Goal: Task Accomplishment & Management: Manage account settings

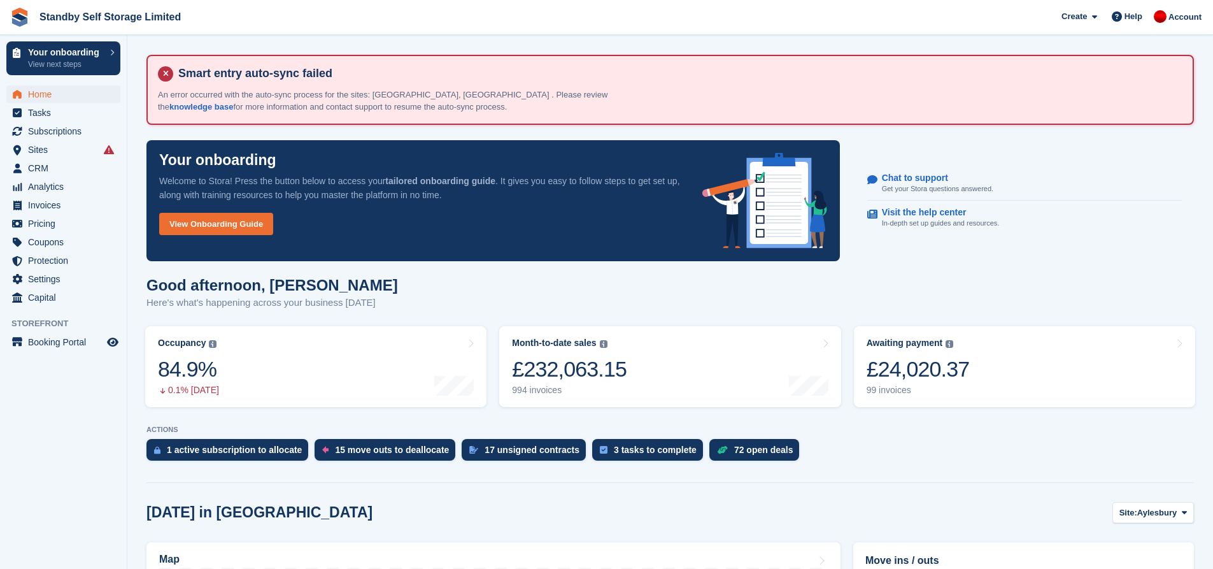
click at [1097, 246] on div "Chat to support Get your Stora questions answered. Visit the help center In-dep…" at bounding box center [1025, 201] width 354 height 106
click at [62, 148] on span "Sites" at bounding box center [66, 150] width 76 height 18
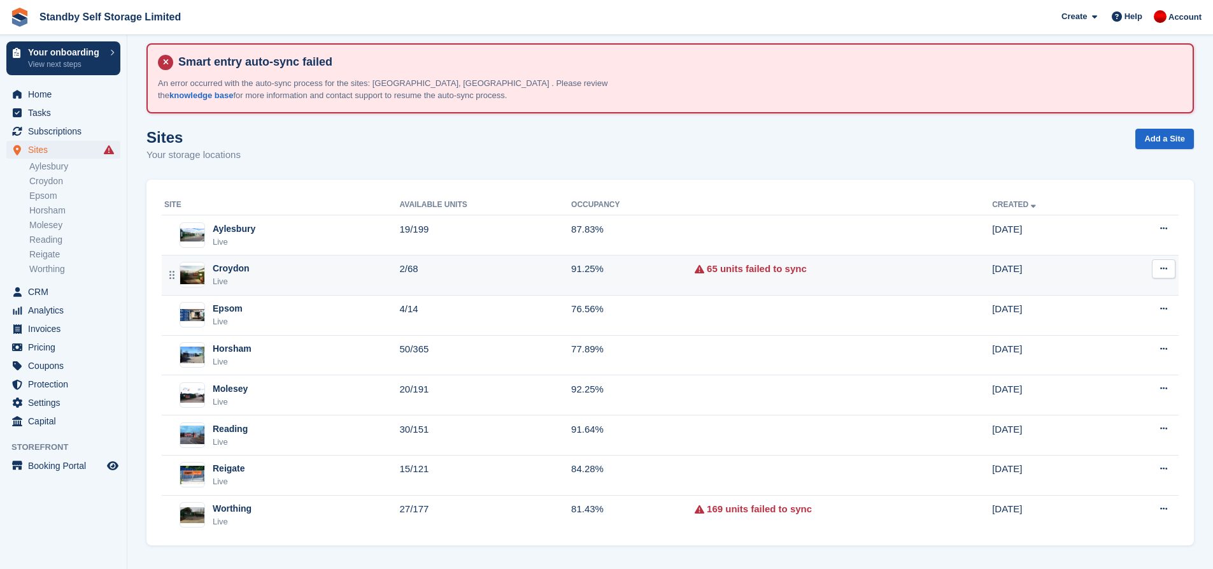
scroll to position [15, 0]
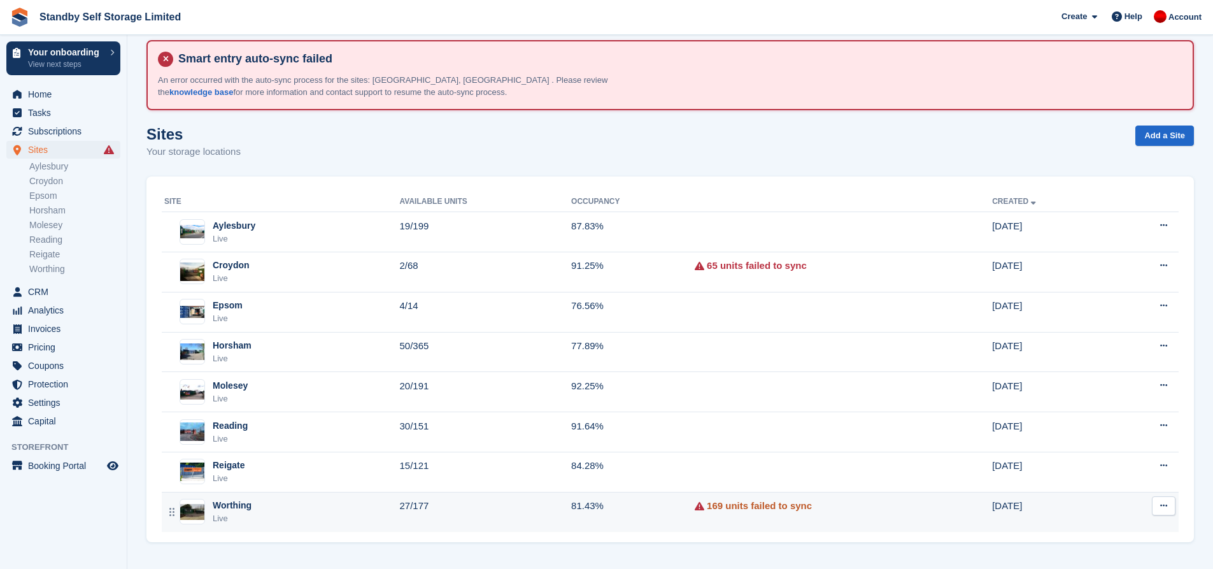
click at [740, 509] on link "169 units failed to sync" at bounding box center [759, 506] width 105 height 15
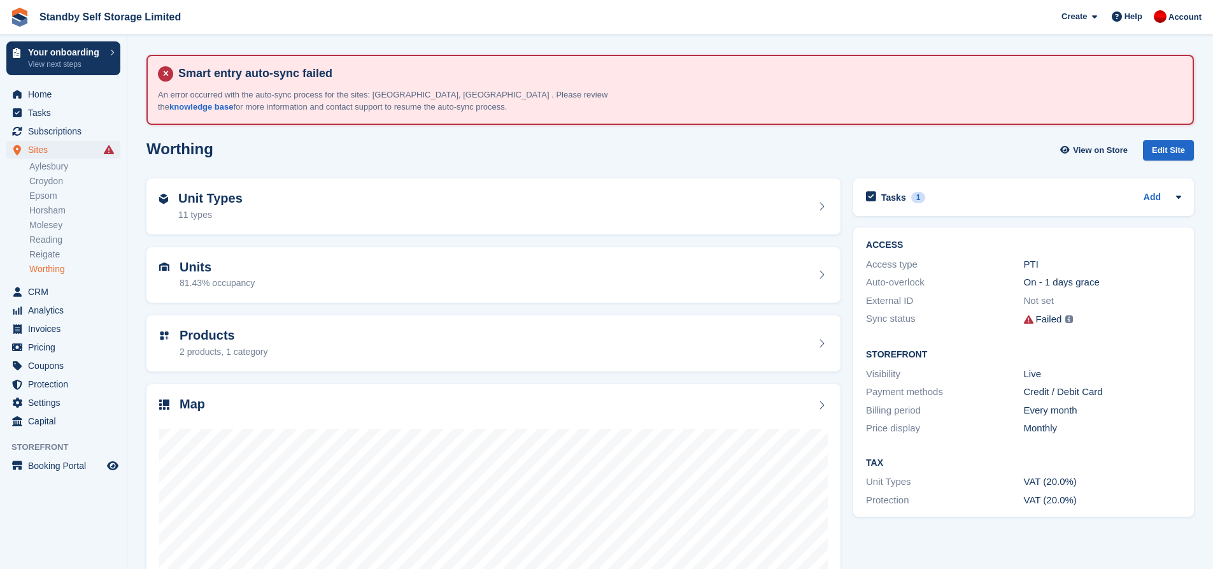
click at [1067, 318] on img at bounding box center [1069, 319] width 8 height 8
click at [917, 328] on link "View Failures →" at bounding box center [973, 327] width 153 height 18
click at [62, 91] on span "Home" at bounding box center [66, 94] width 76 height 18
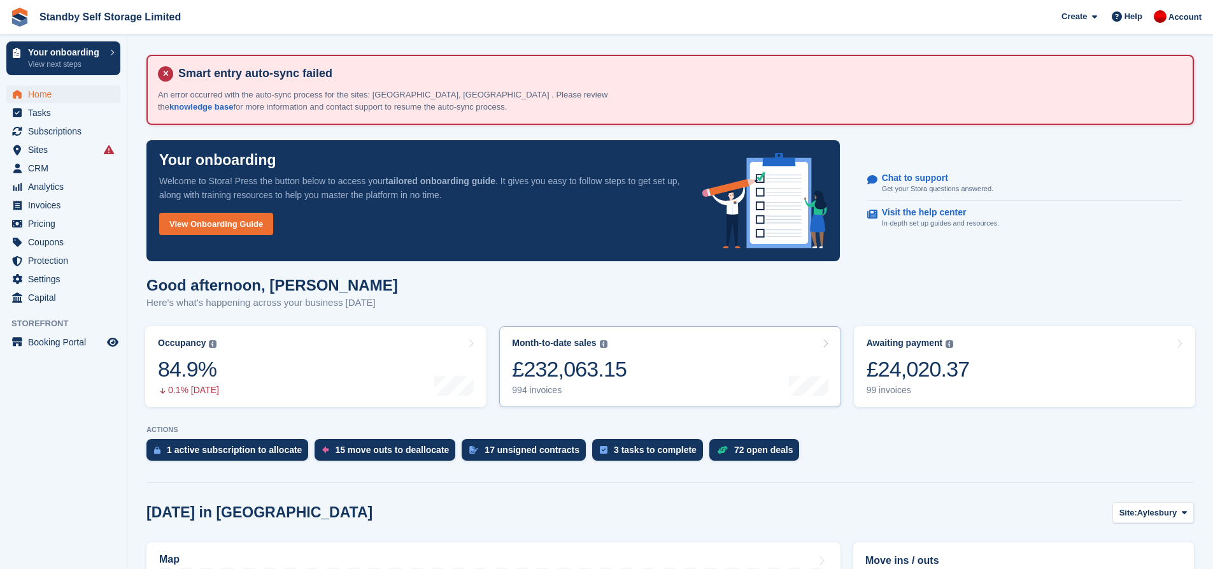
click at [594, 370] on div "£232,063.15" at bounding box center [569, 369] width 115 height 26
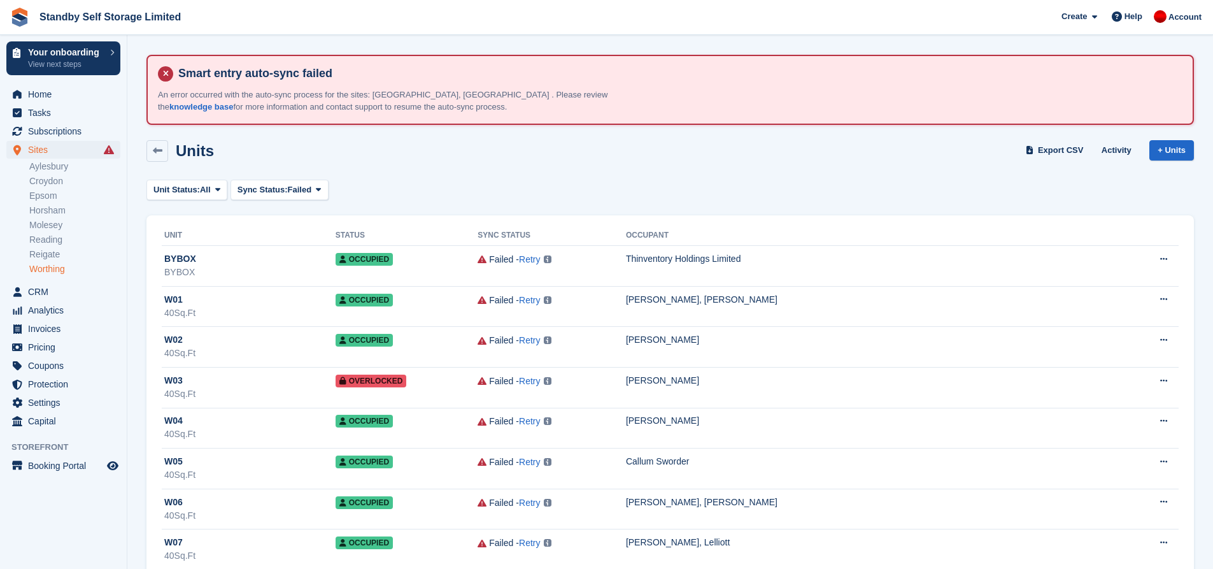
click at [742, 180] on div "Unit Status: All All Available Reserved Occupied Overlocked Repossessed Unavail…" at bounding box center [670, 190] width 1048 height 21
click at [326, 197] on div "Unit Status: All All Available Reserved Occupied Overlocked Repossessed Unavail…" at bounding box center [670, 190] width 1048 height 21
click at [306, 199] on button "Sync Status: Failed" at bounding box center [280, 190] width 98 height 21
click at [315, 197] on button "Sync Status: Failed" at bounding box center [280, 190] width 98 height 21
click at [615, 135] on div "Units Export CSV Activity + Units" at bounding box center [670, 153] width 1060 height 39
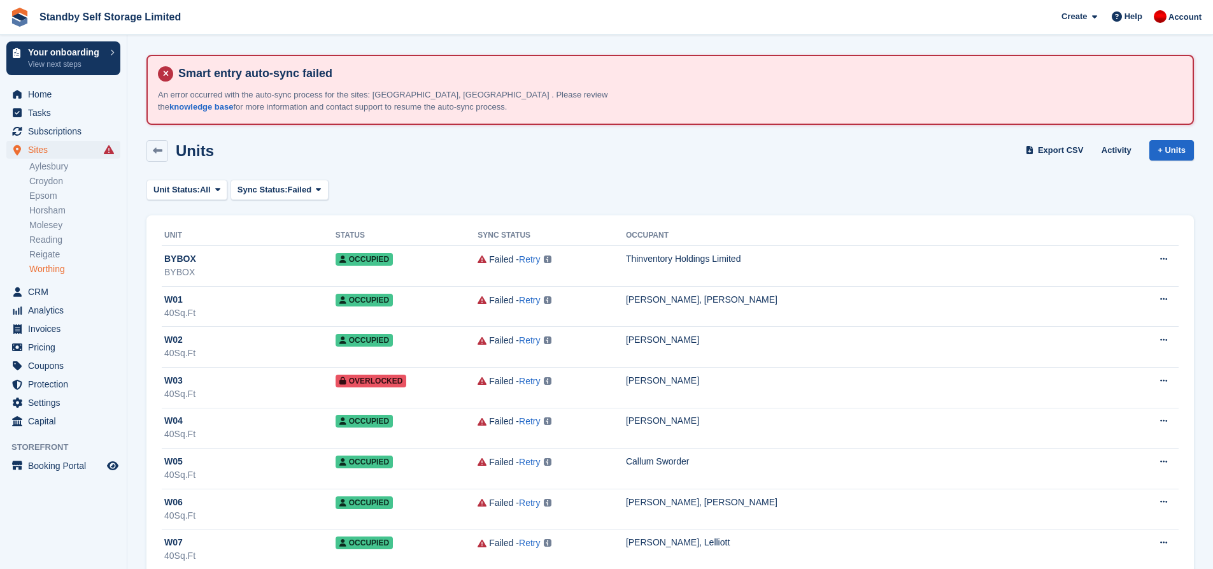
click at [903, 156] on div "Units Export CSV Activity + Units" at bounding box center [670, 151] width 1048 height 22
drag, startPoint x: 890, startPoint y: 155, endPoint x: 884, endPoint y: 152, distance: 7.1
click at [892, 155] on div "Units Export CSV Activity + Units" at bounding box center [670, 151] width 1048 height 22
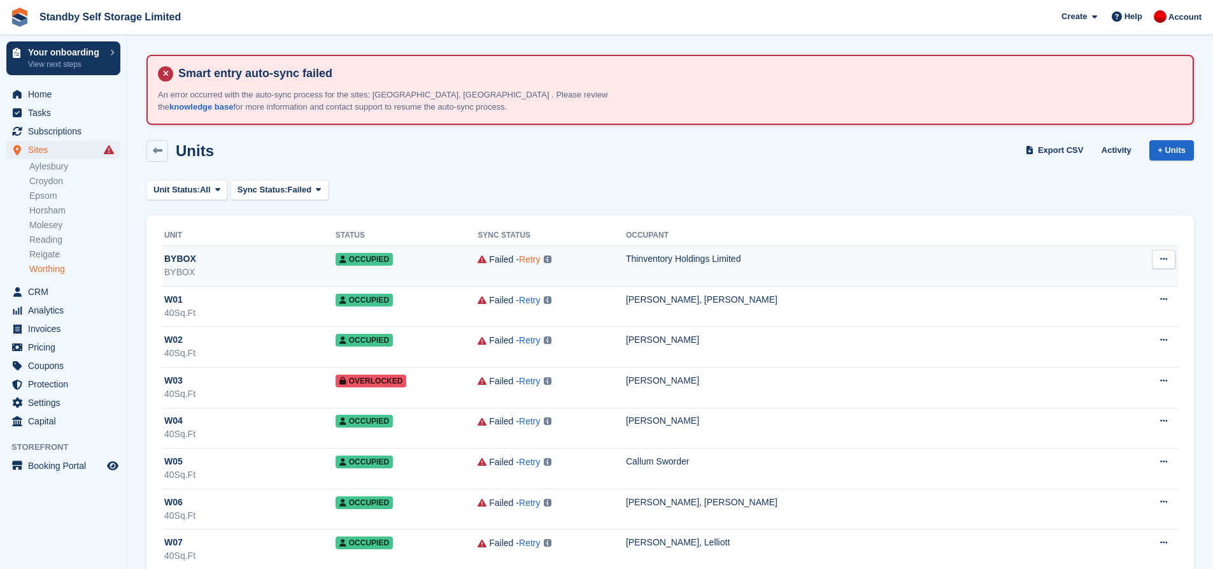
click at [540, 260] on link "Retry" at bounding box center [529, 259] width 21 height 10
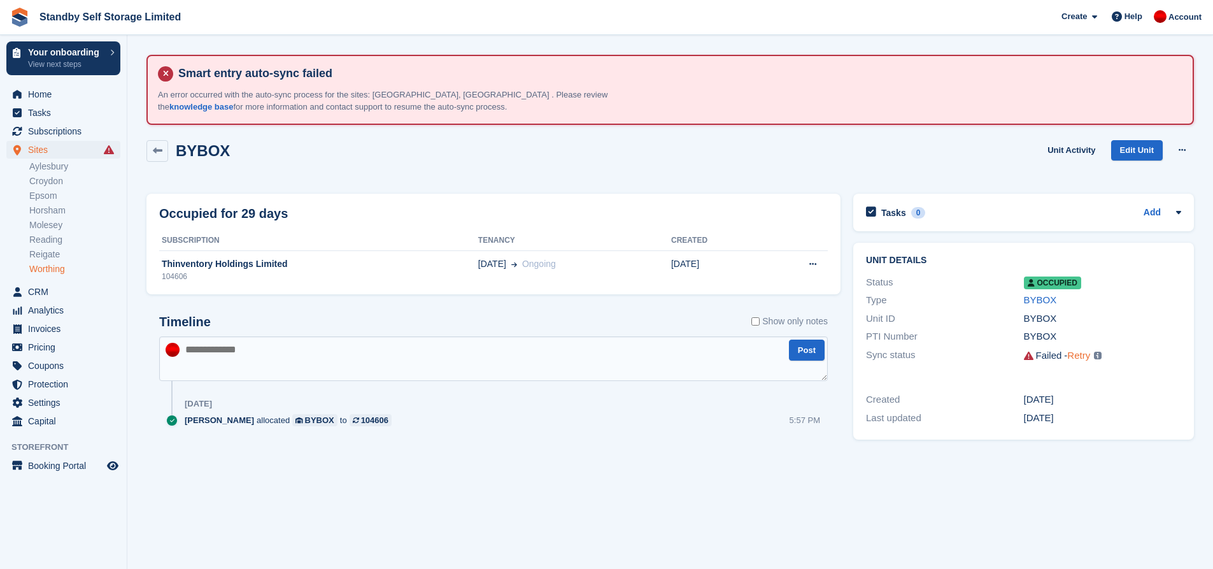
click at [1079, 353] on link "Retry" at bounding box center [1078, 355] width 23 height 11
click at [1078, 496] on section "Smart entry auto-sync failed An error occurred with the auto-sync process for t…" at bounding box center [670, 284] width 1086 height 569
click at [1140, 18] on span "Help" at bounding box center [1134, 16] width 18 height 13
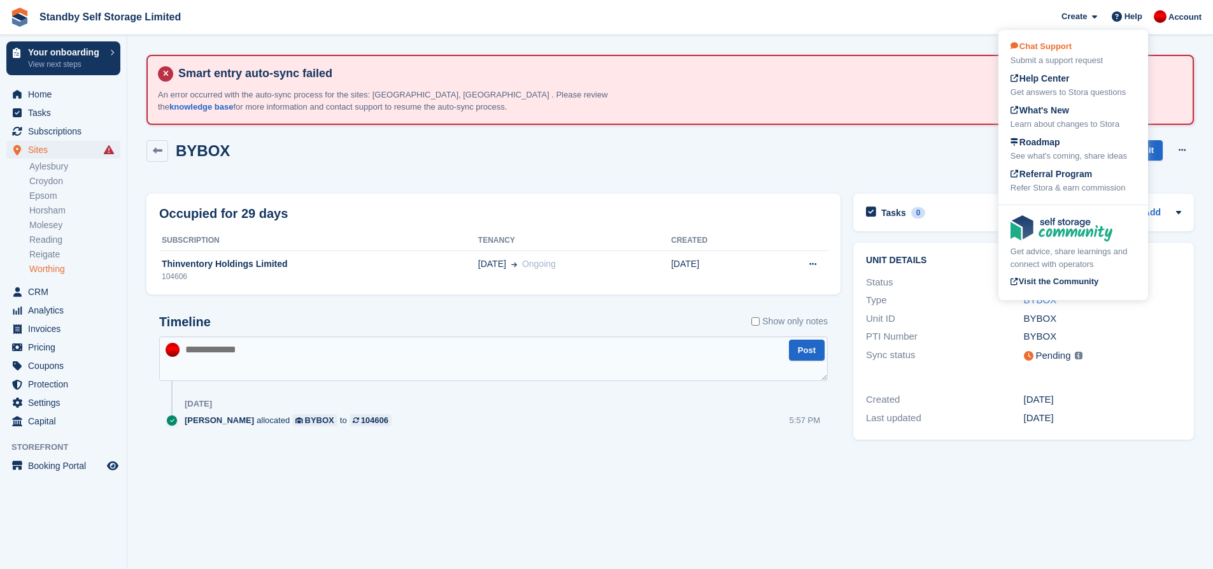
click at [1055, 48] on span "Chat Support" at bounding box center [1041, 46] width 61 height 10
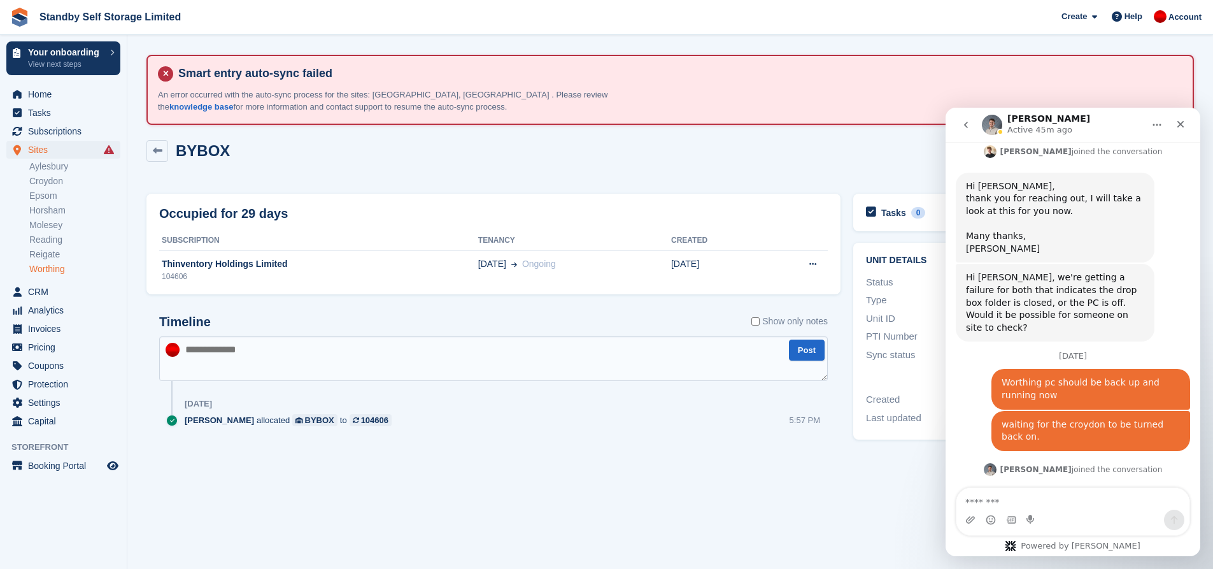
scroll to position [1174, 0]
click at [1083, 501] on textarea "Message…" at bounding box center [1073, 499] width 233 height 22
type textarea "*"
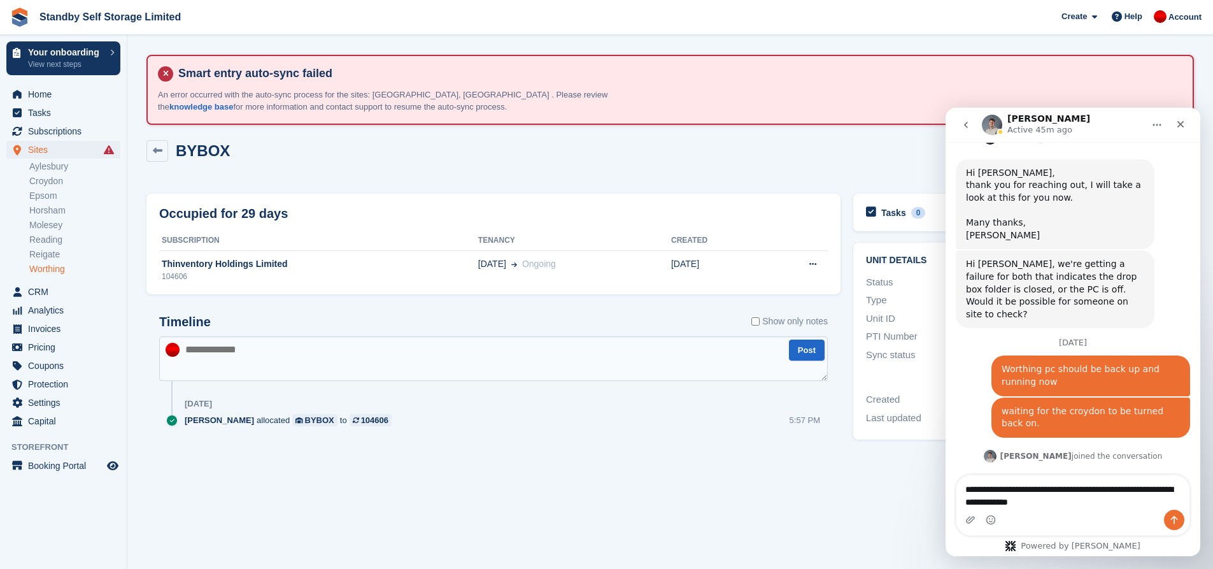
type textarea "**********"
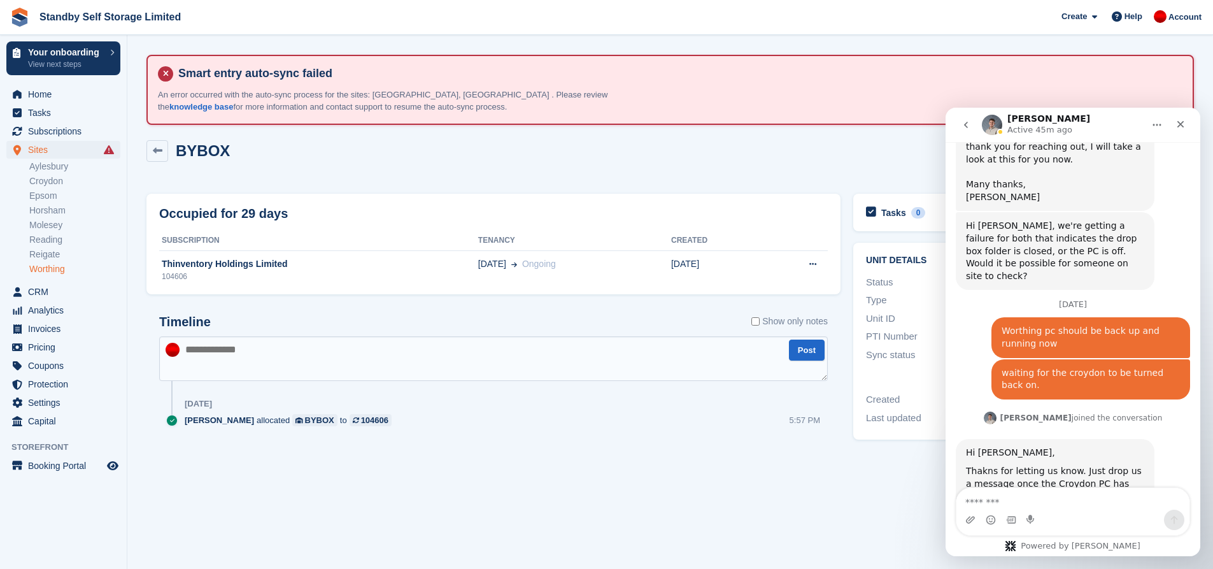
click at [870, 467] on div "Tasks 0 Add No tasks related to BYBOX Unit details Status Occupied Type BYBOX U…" at bounding box center [1023, 328] width 353 height 283
drag, startPoint x: 726, startPoint y: 462, endPoint x: 706, endPoint y: 456, distance: 20.6
click at [727, 459] on div "Timeline Show only notes Post 29 Aug Aaron Winter allocated BYBOX to 104606 5:5…" at bounding box center [493, 383] width 694 height 163
drag, startPoint x: 566, startPoint y: 331, endPoint x: 665, endPoint y: 318, distance: 100.1
click at [567, 331] on div "Timeline Show only notes" at bounding box center [493, 326] width 669 height 22
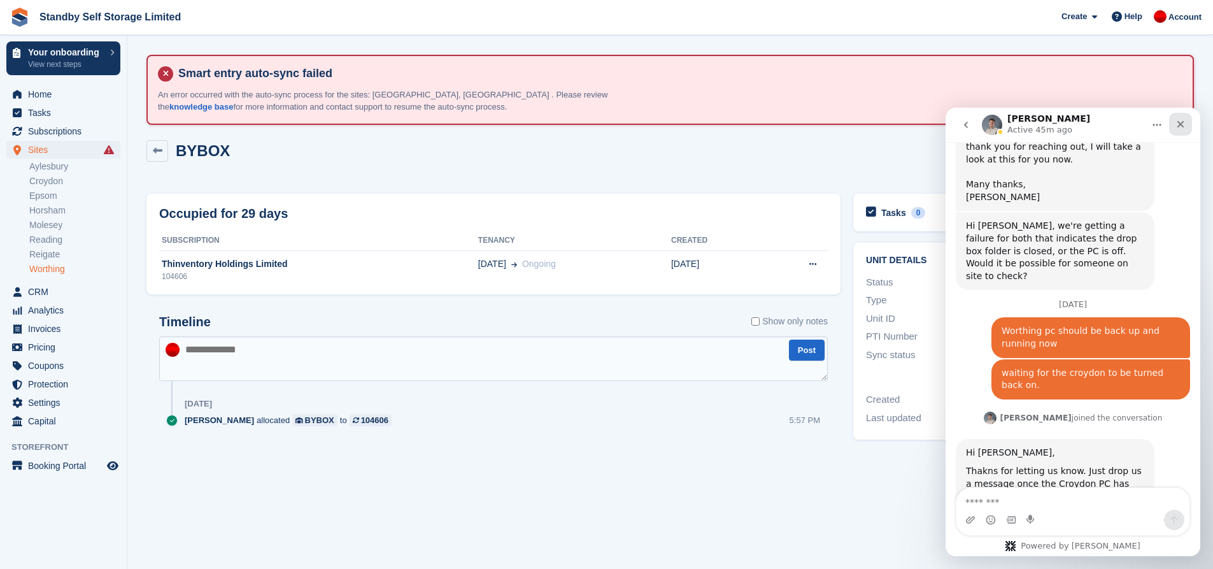
click at [1181, 131] on div "Close" at bounding box center [1180, 124] width 23 height 23
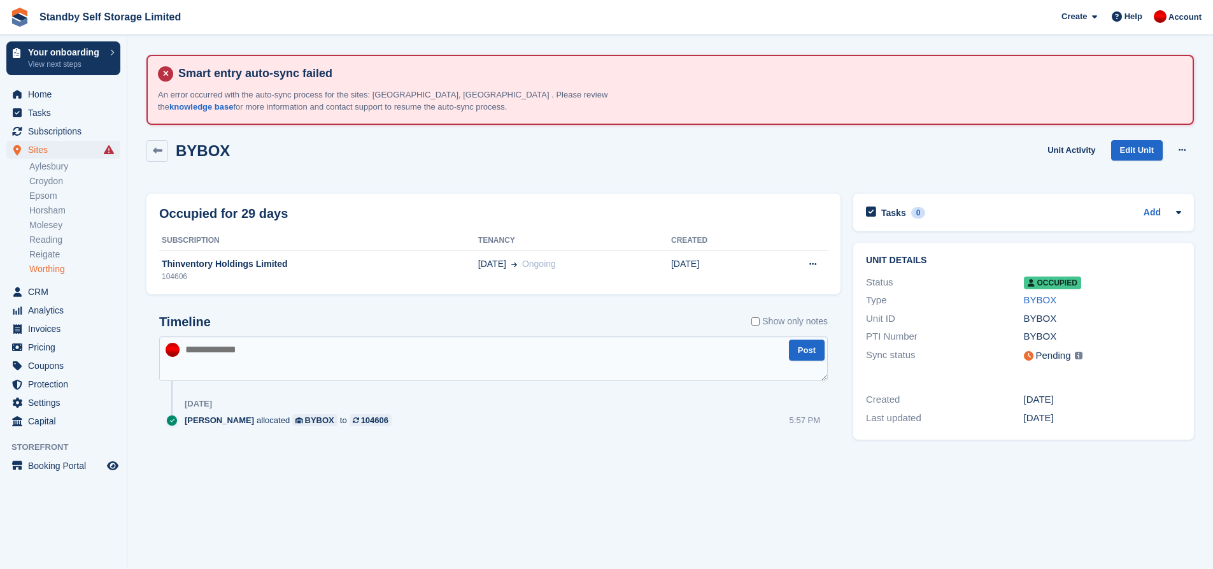
click at [627, 483] on section "Smart entry auto-sync failed An error occurred with the auto-sync process for t…" at bounding box center [670, 284] width 1086 height 569
click at [49, 97] on span "Home" at bounding box center [66, 94] width 76 height 18
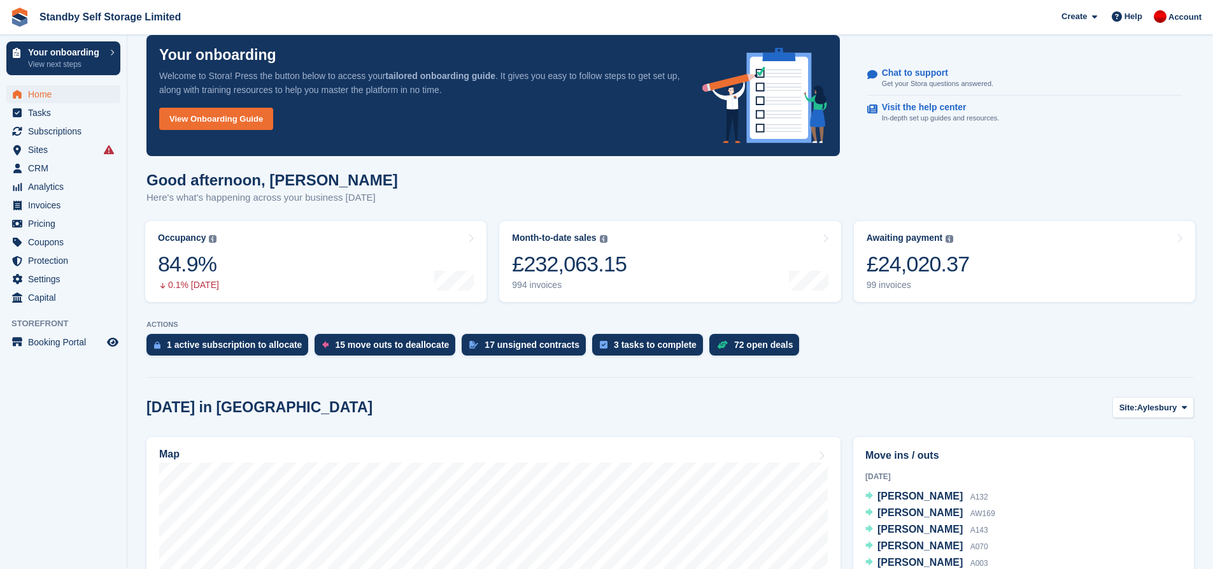
scroll to position [127, 0]
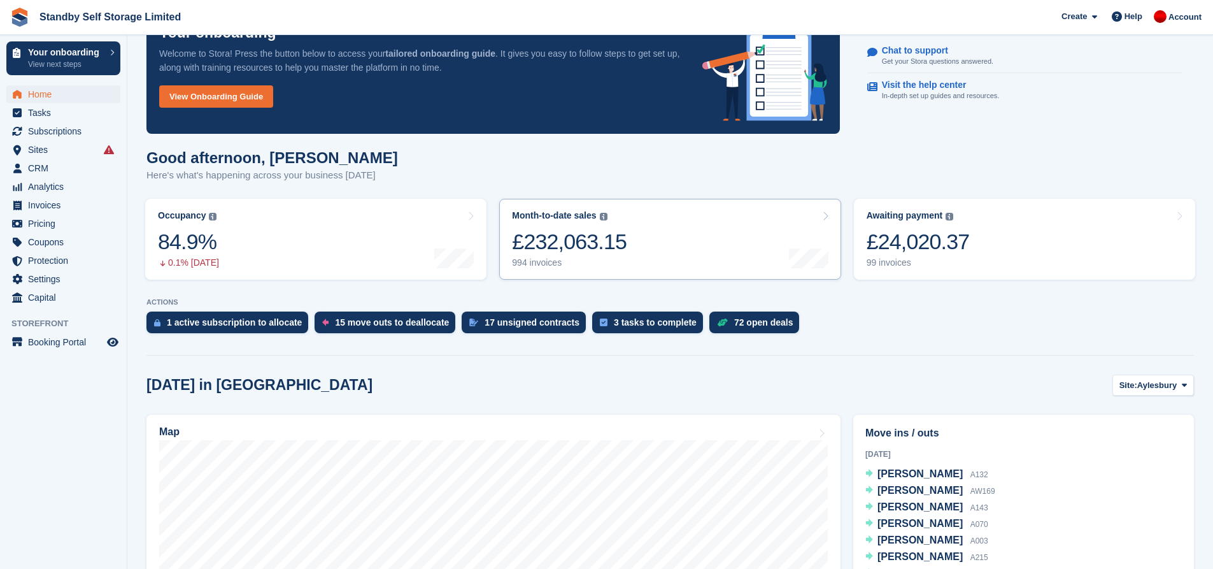
drag, startPoint x: 752, startPoint y: 164, endPoint x: 745, endPoint y: 231, distance: 67.9
click at [752, 164] on div "Good afternoon, [PERSON_NAME] Here's what's happening across your business [DAT…" at bounding box center [670, 173] width 1048 height 49
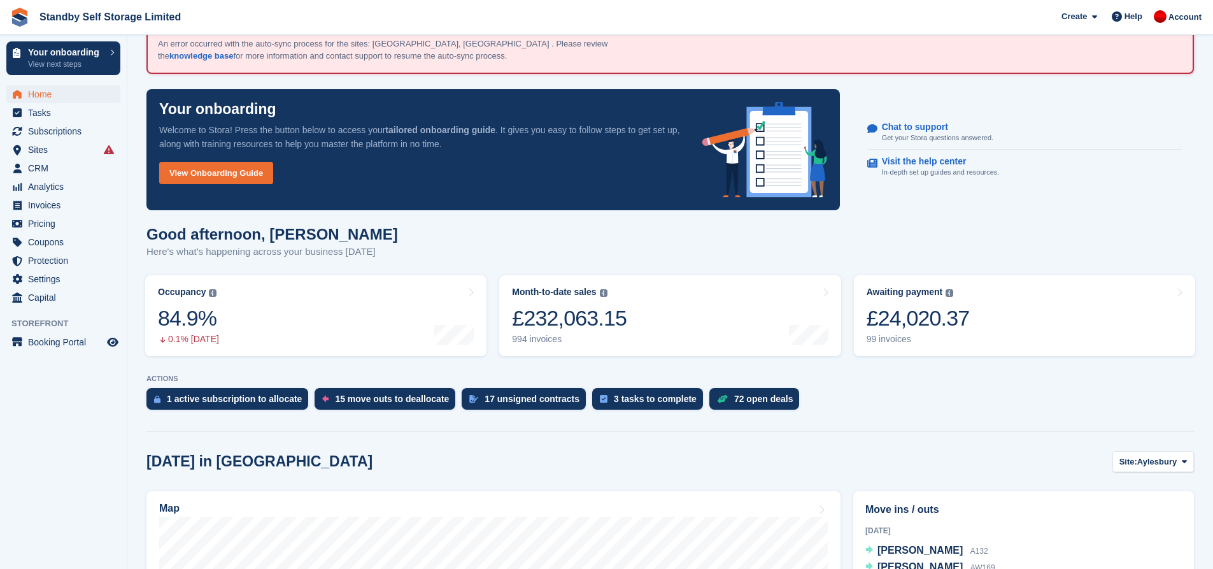
scroll to position [0, 0]
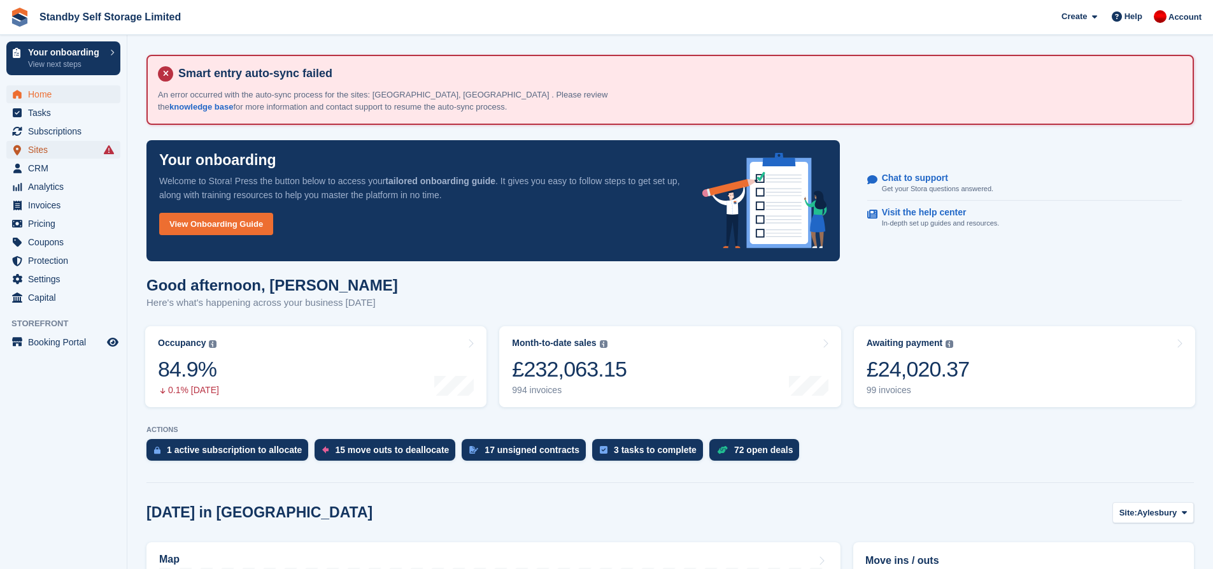
click at [61, 146] on span "Sites" at bounding box center [66, 150] width 76 height 18
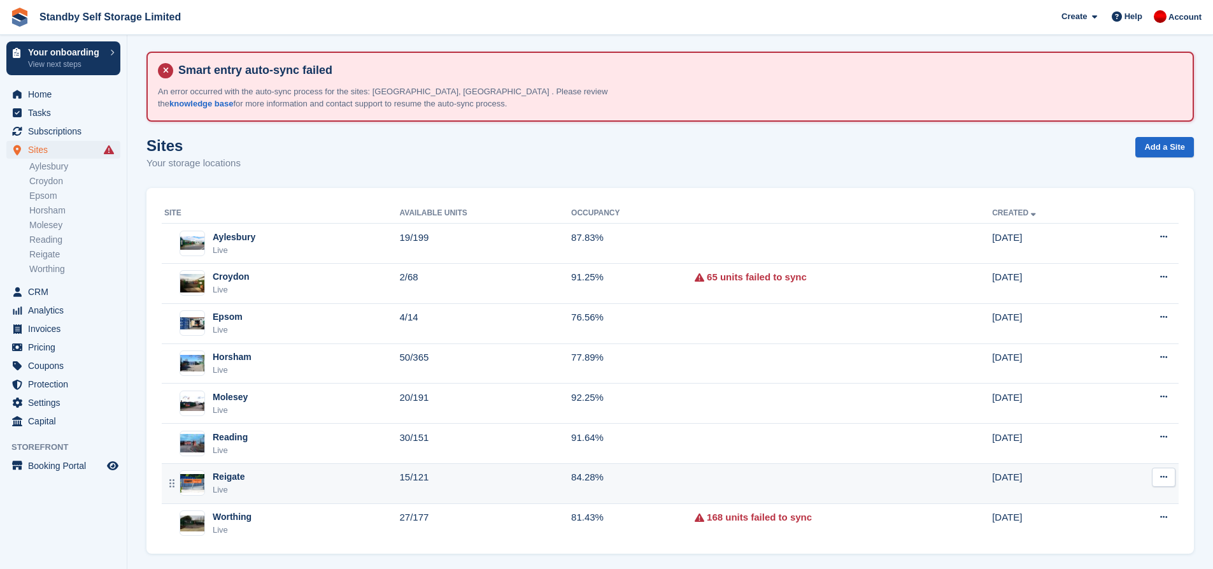
scroll to position [15, 0]
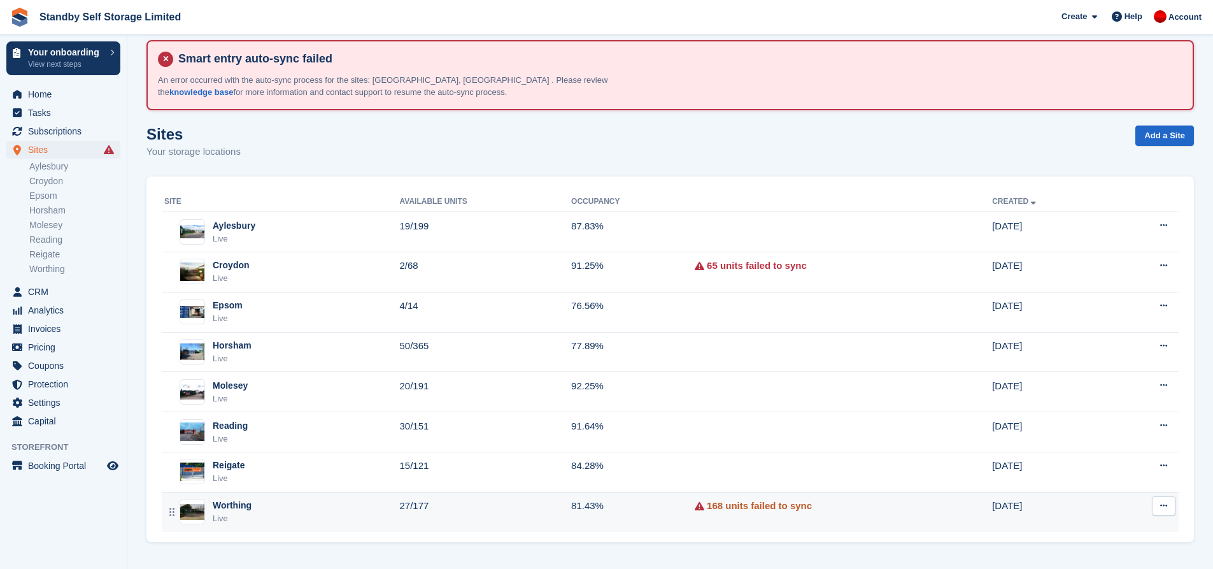
click at [779, 506] on link "168 units failed to sync" at bounding box center [759, 506] width 105 height 15
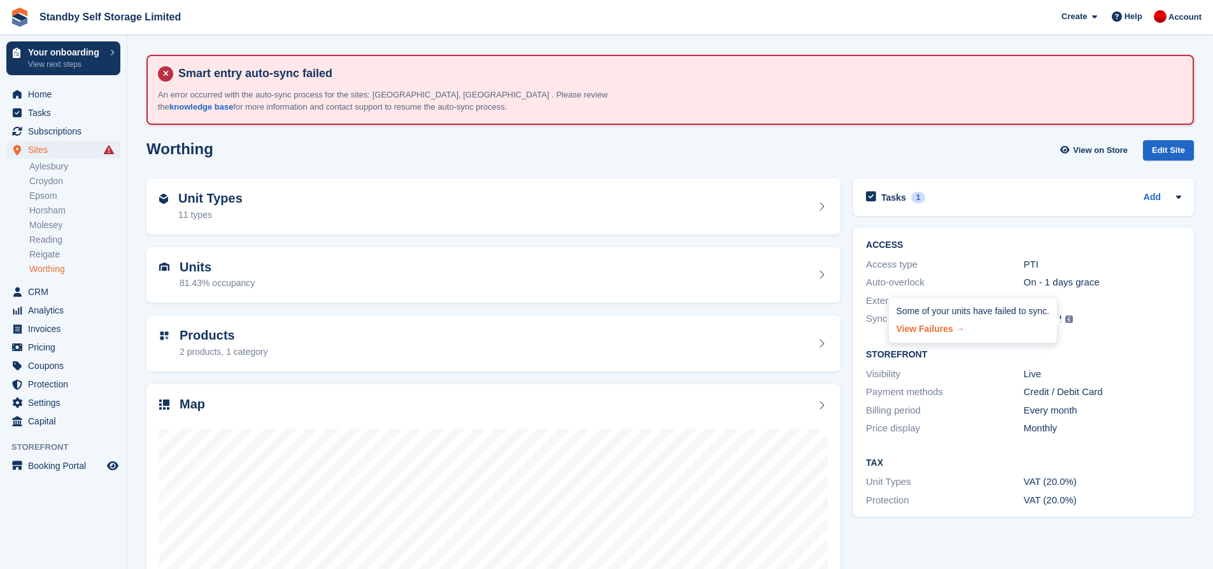
click at [909, 327] on link "View Failures →" at bounding box center [973, 327] width 153 height 18
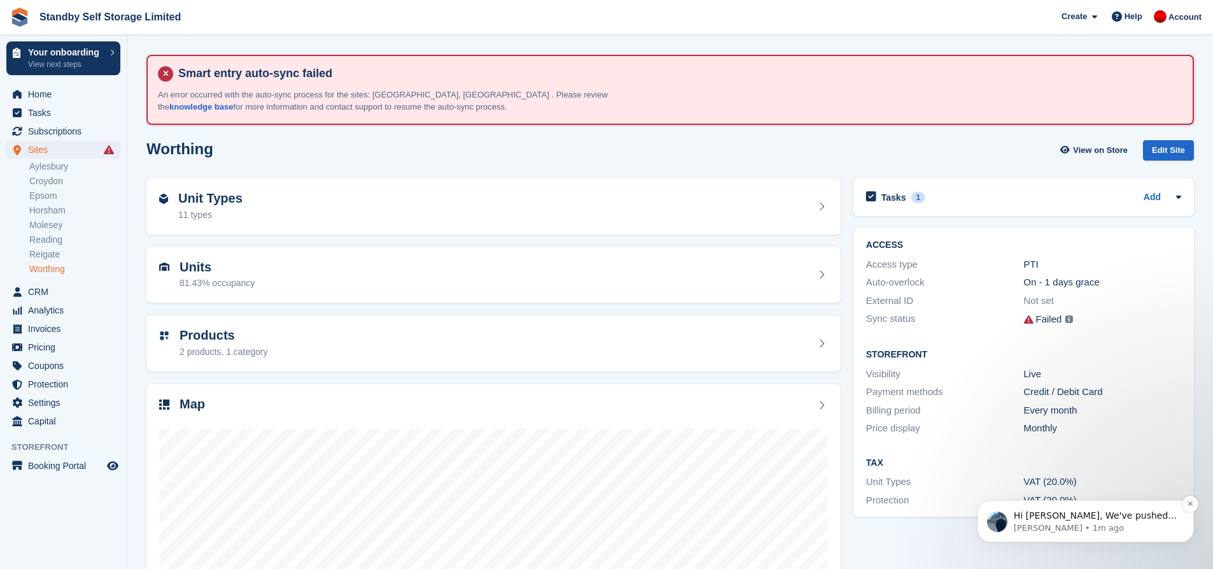
click at [1090, 512] on span "Hi Aaron, We've pushed a sync for Worthing, just waiting for it to complete." at bounding box center [1095, 528] width 163 height 36
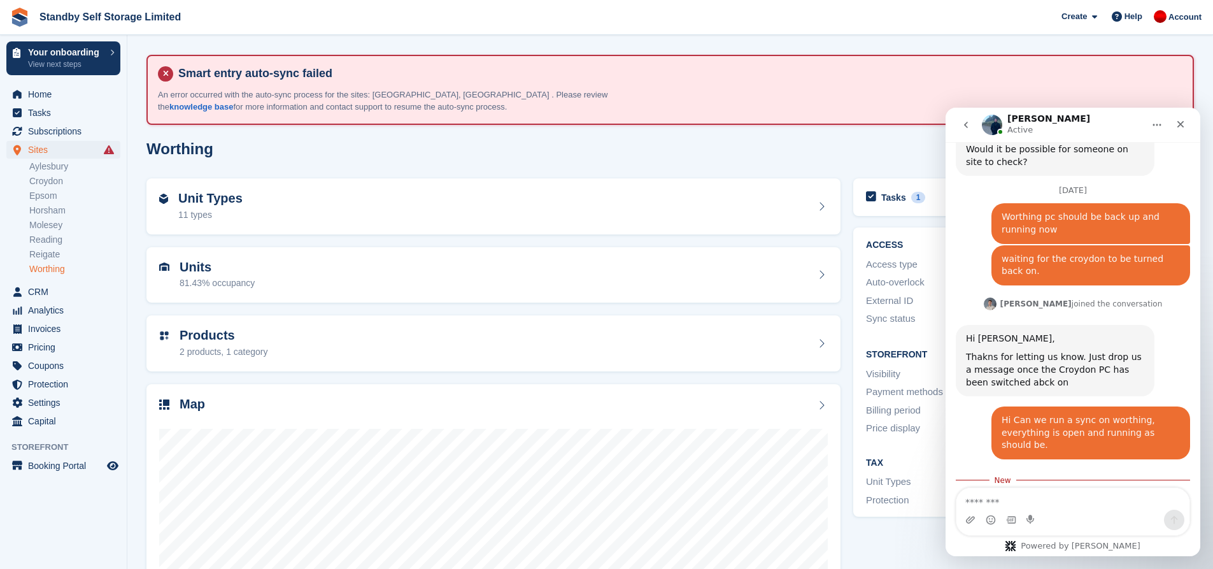
scroll to position [1338, 0]
click at [69, 150] on span "Sites" at bounding box center [66, 150] width 76 height 18
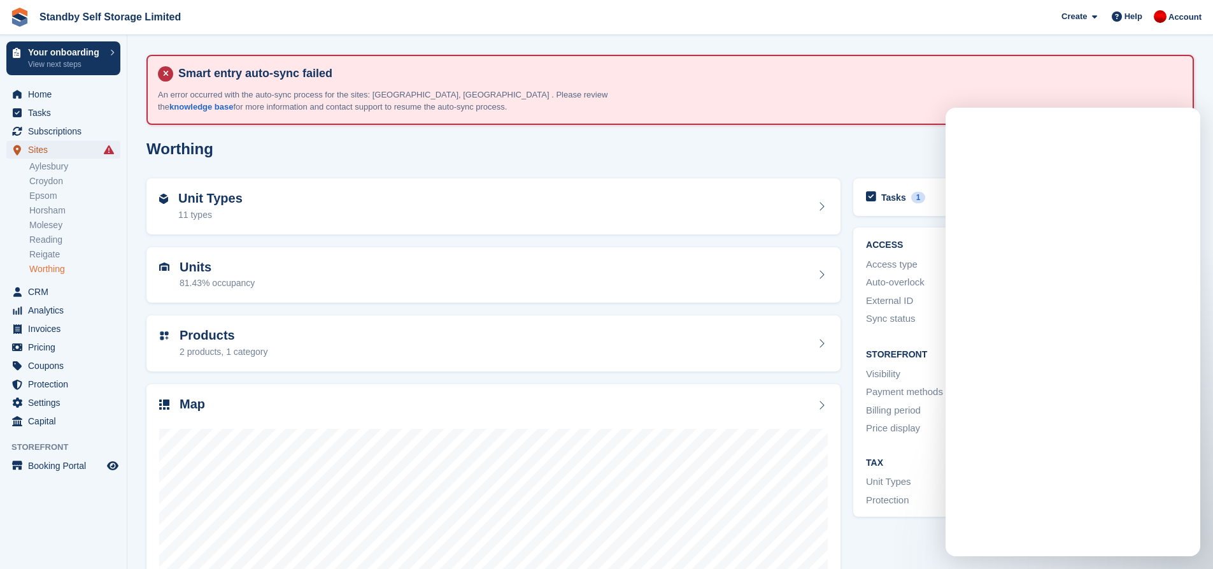
scroll to position [0, 0]
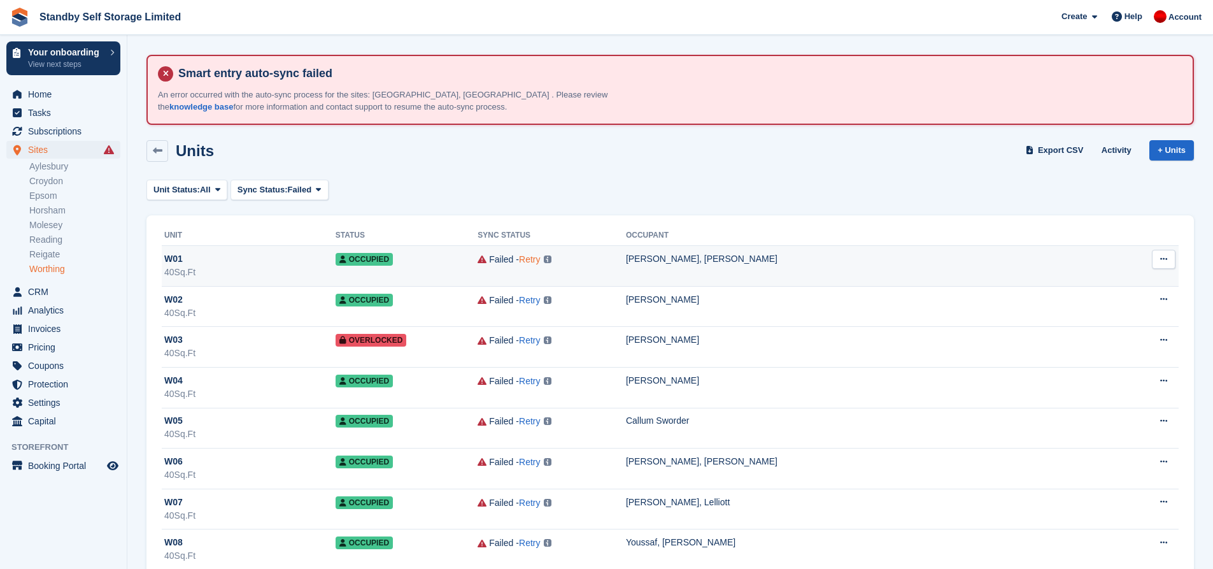
click at [540, 260] on link "Retry" at bounding box center [529, 259] width 21 height 10
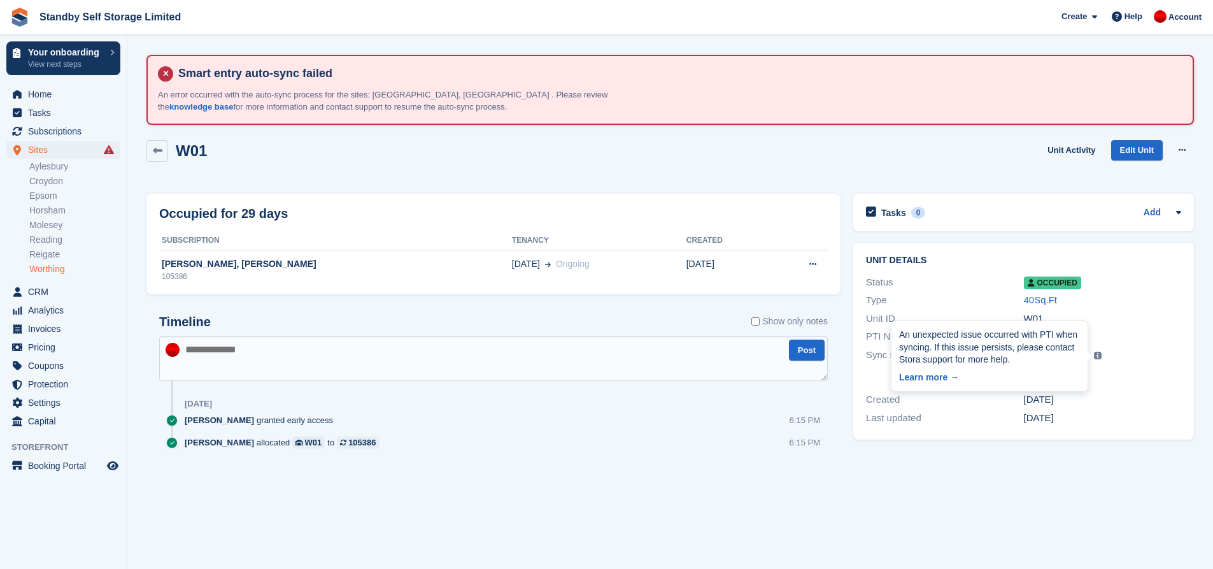
click at [1082, 359] on div "An unexpected issue occurred with PTI when syncing. If this issue persists, ple…" at bounding box center [990, 356] width 196 height 70
click at [1077, 355] on link "Retry" at bounding box center [1078, 355] width 23 height 11
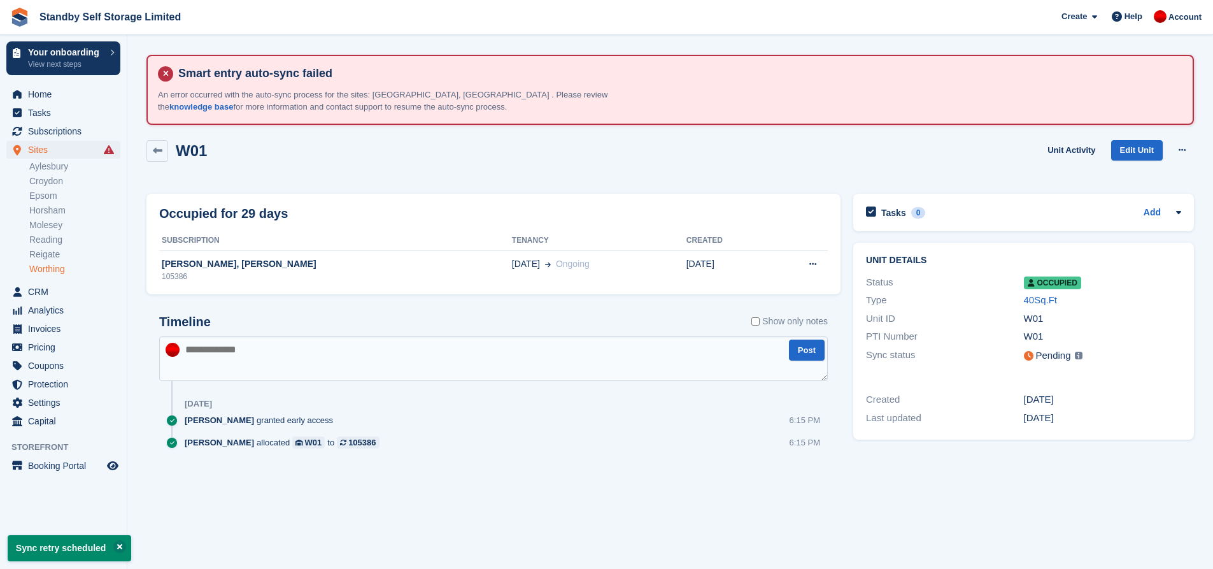
click at [833, 302] on div "Timeline Show only notes Post [DATE] [PERSON_NAME] granted early access 6:15 PM…" at bounding box center [493, 394] width 694 height 185
click at [1109, 317] on div "W01" at bounding box center [1102, 318] width 157 height 15
click at [1011, 286] on div "Status" at bounding box center [944, 282] width 157 height 15
click at [56, 96] on span "Home" at bounding box center [66, 94] width 76 height 18
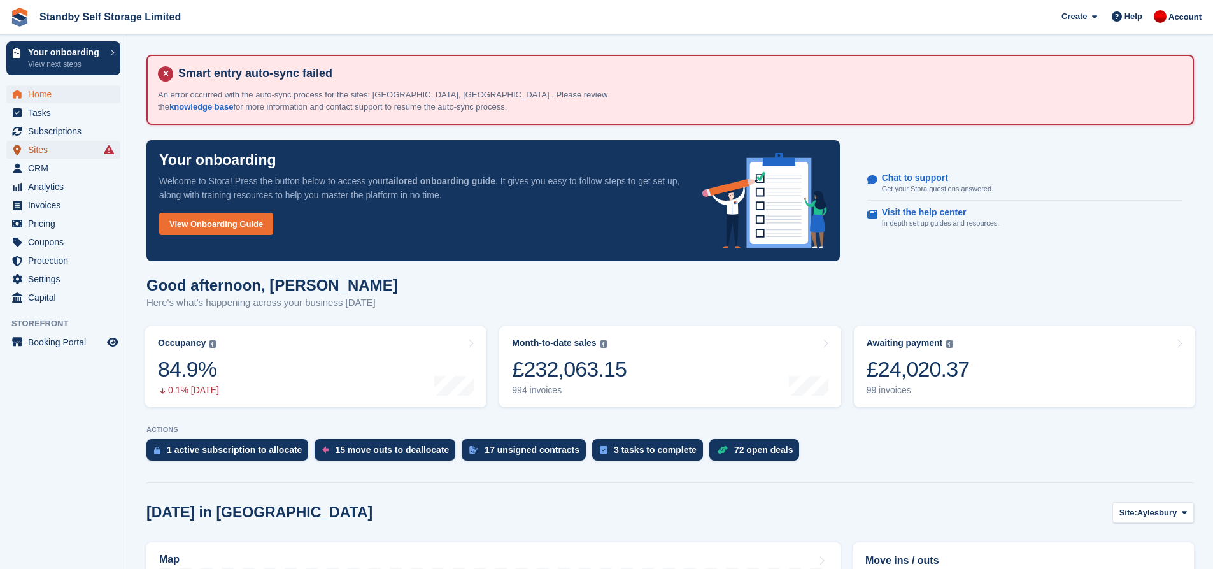
click at [69, 153] on span "Sites" at bounding box center [66, 150] width 76 height 18
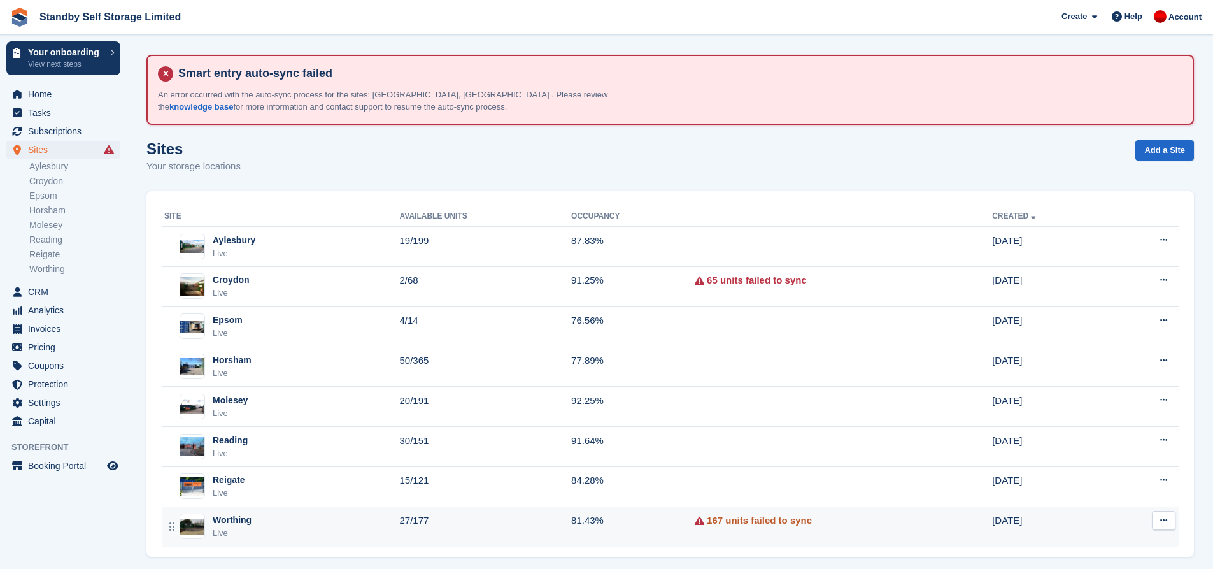
click at [745, 521] on link "167 units failed to sync" at bounding box center [759, 520] width 105 height 15
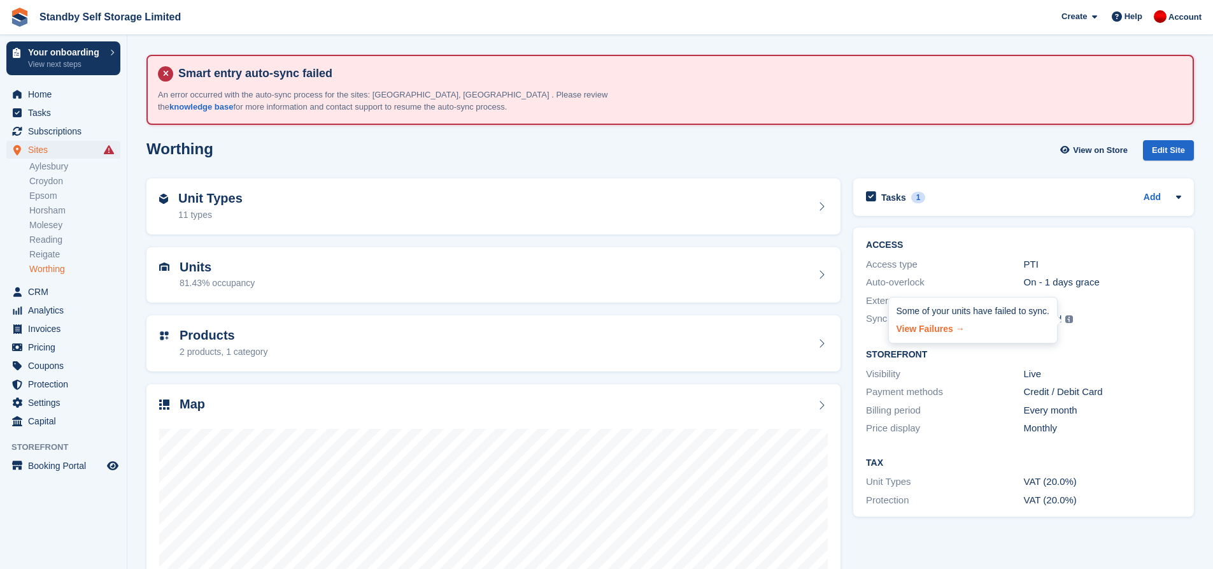
click at [959, 327] on link "View Failures →" at bounding box center [973, 327] width 153 height 18
click at [335, 157] on div "Worthing View on Store Edit Site" at bounding box center [670, 150] width 1048 height 21
click at [25, 88] on link "Home" at bounding box center [63, 94] width 114 height 18
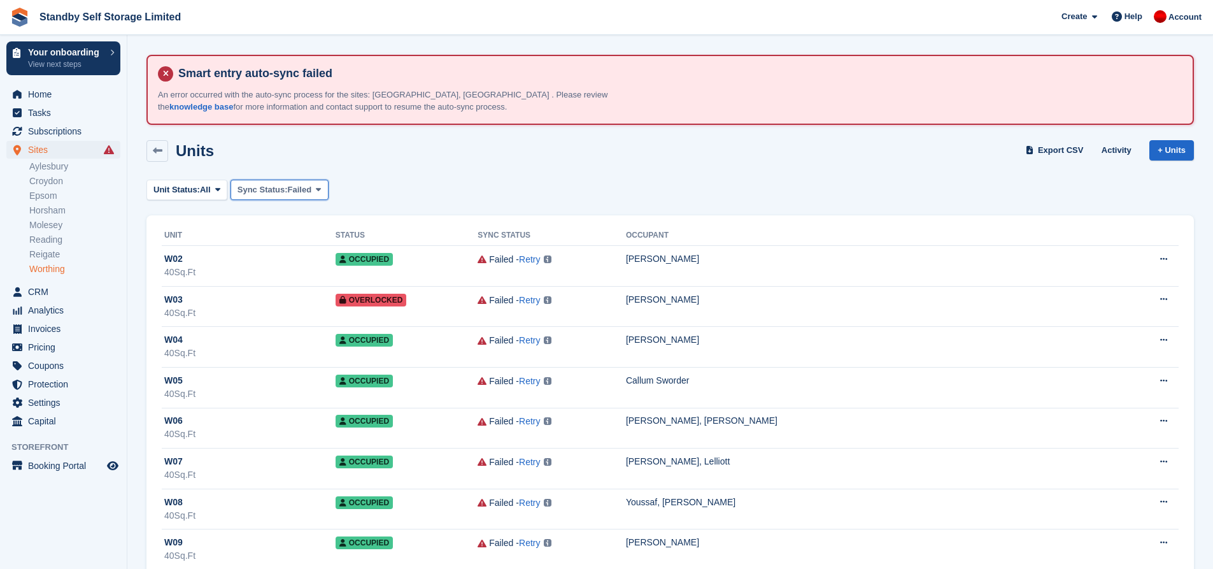
click at [317, 197] on button "Sync Status: Failed" at bounding box center [280, 190] width 98 height 21
click at [292, 244] on link "Pending" at bounding box center [291, 242] width 111 height 23
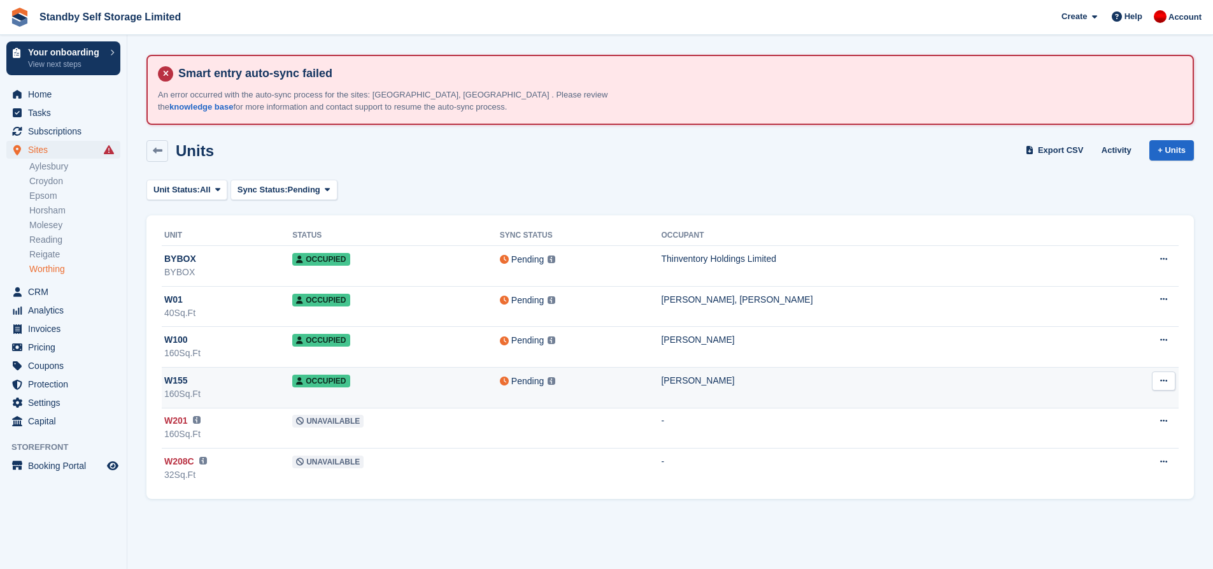
click at [555, 379] on img at bounding box center [552, 381] width 8 height 8
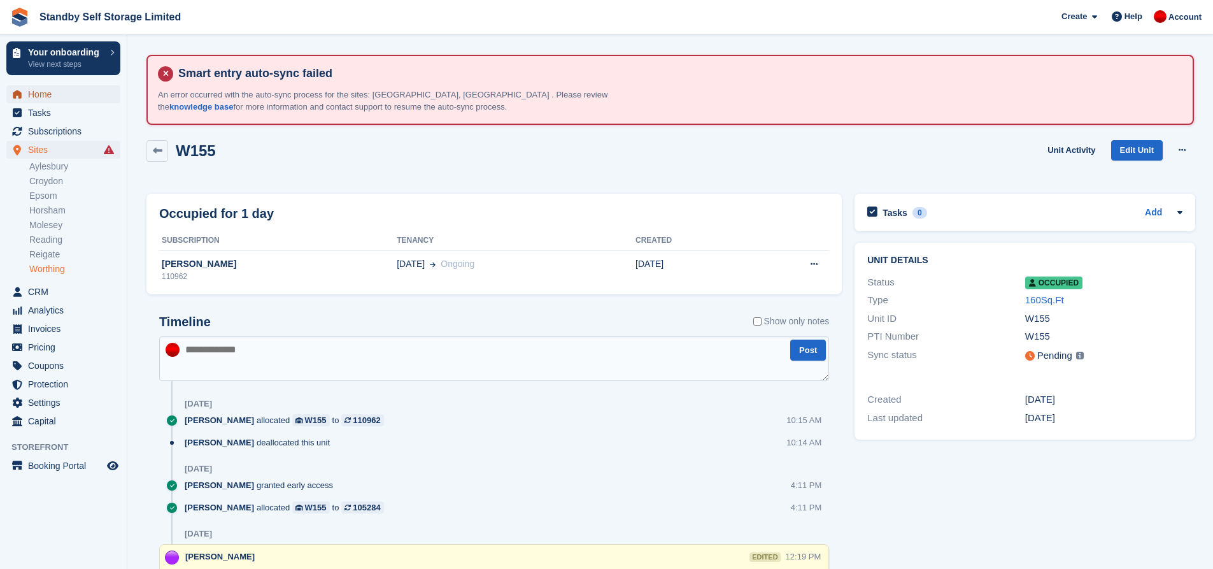
click at [31, 96] on span "Home" at bounding box center [66, 94] width 76 height 18
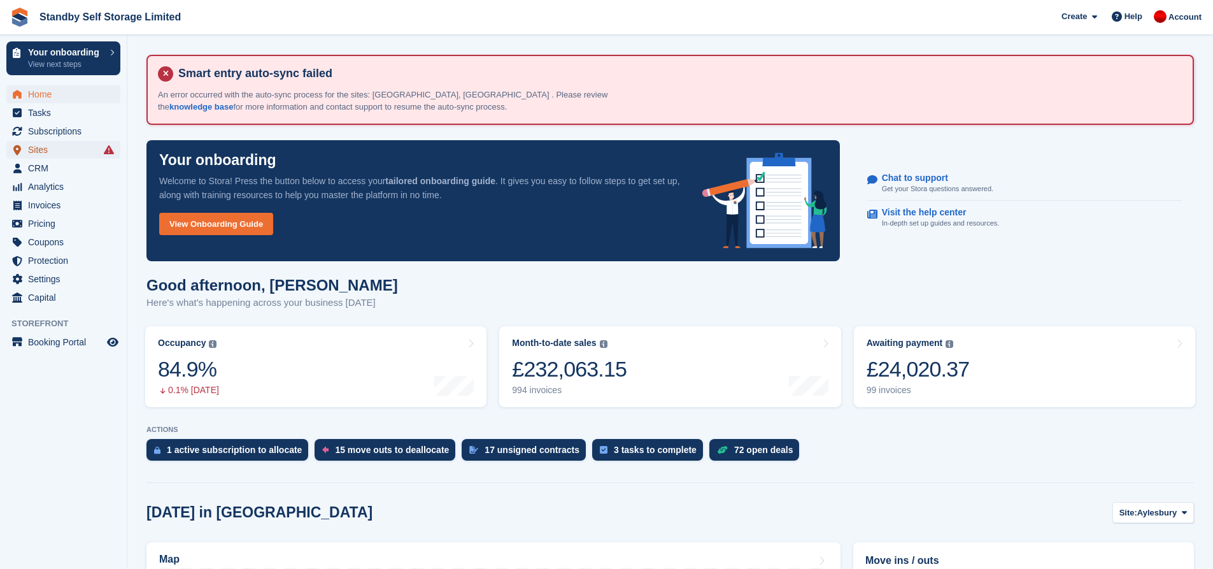
click at [59, 152] on span "Sites" at bounding box center [66, 150] width 76 height 18
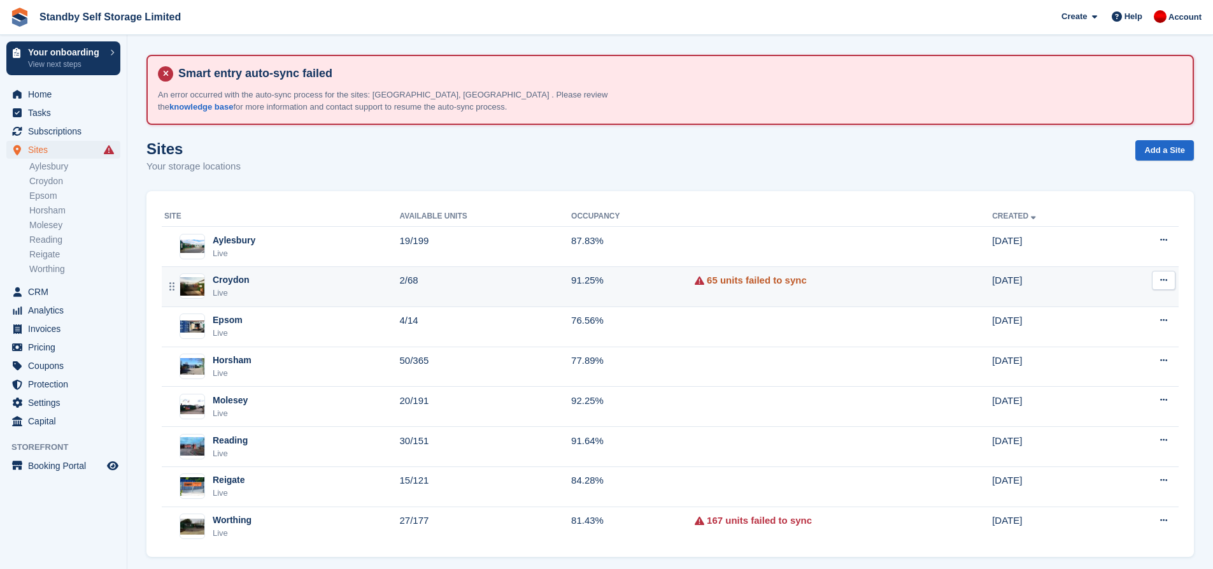
click at [768, 281] on link "65 units failed to sync" at bounding box center [757, 280] width 100 height 15
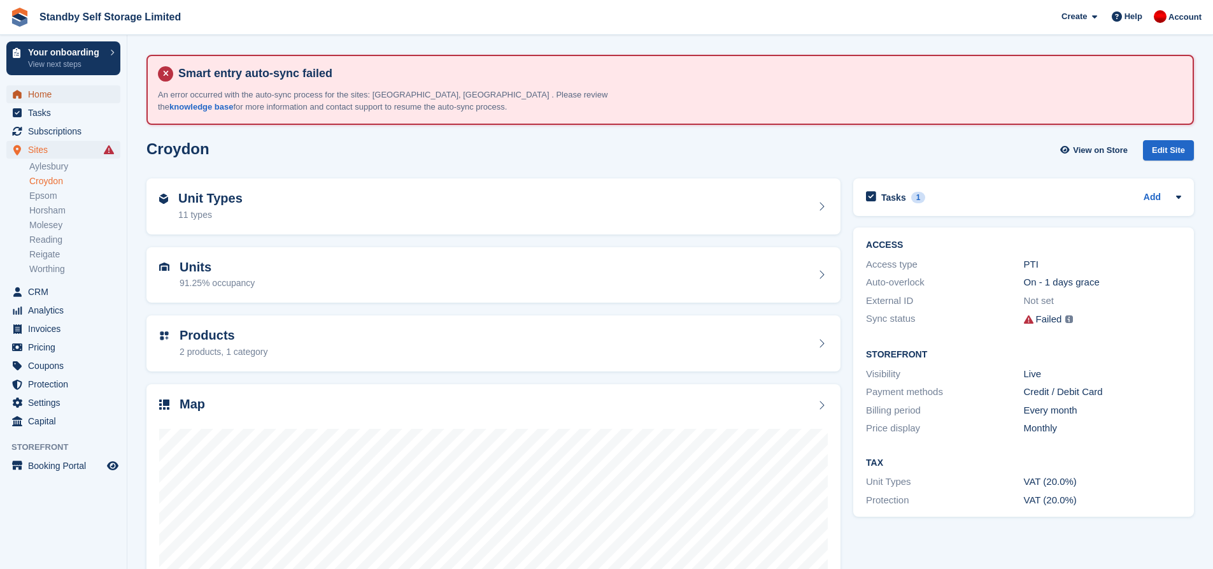
click at [40, 99] on span "Home" at bounding box center [66, 94] width 76 height 18
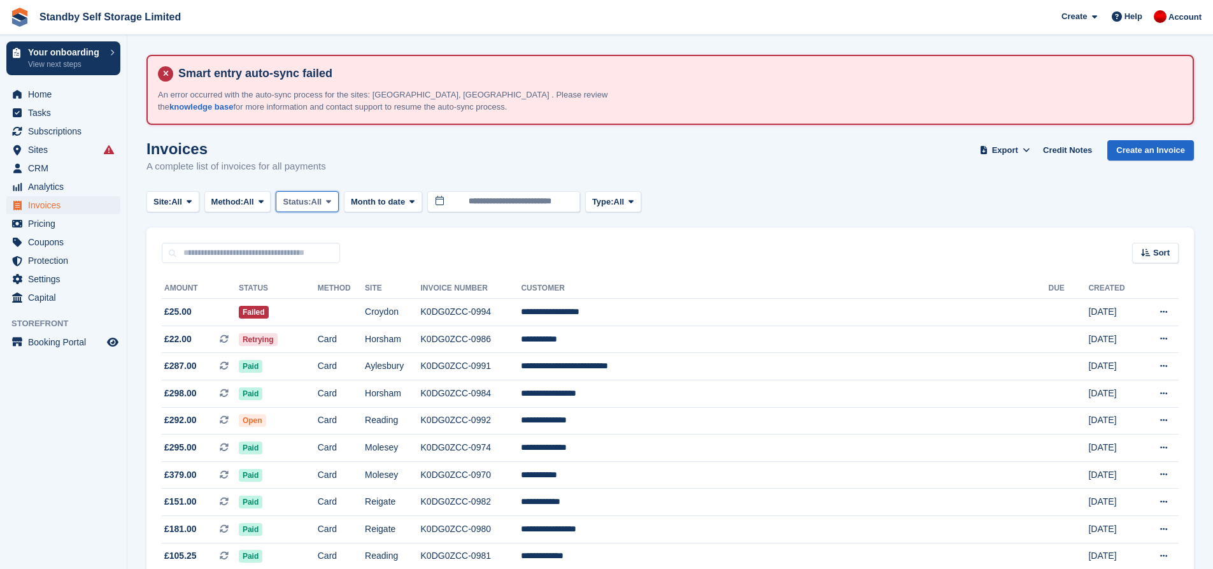
click at [334, 206] on span at bounding box center [329, 201] width 10 height 10
click at [339, 299] on link "Open" at bounding box center [336, 300] width 111 height 23
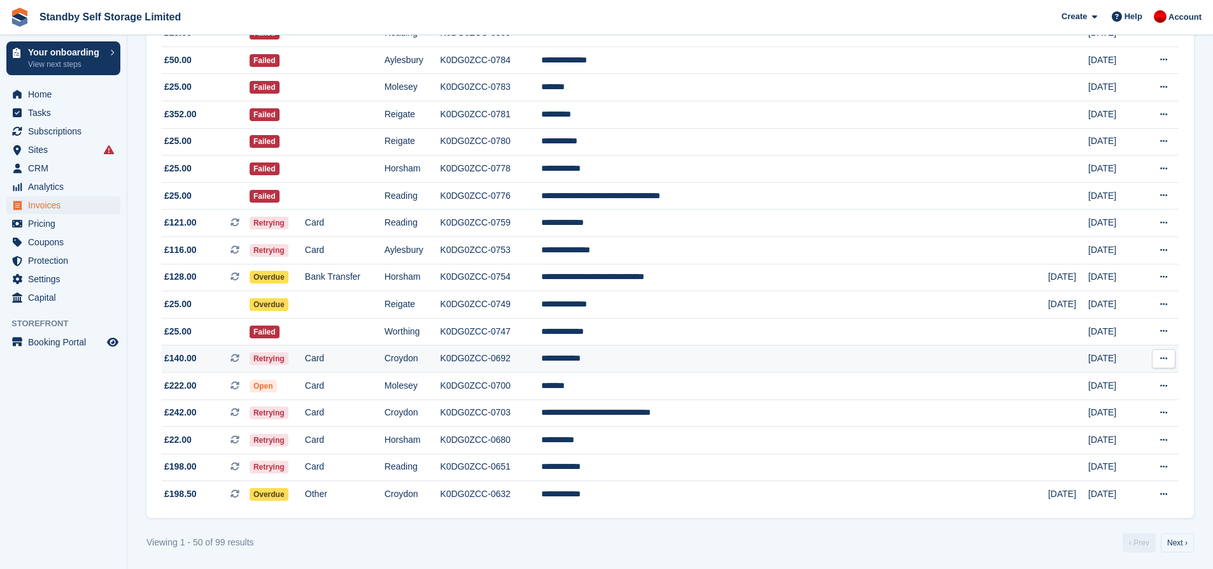
scroll to position [1149, 0]
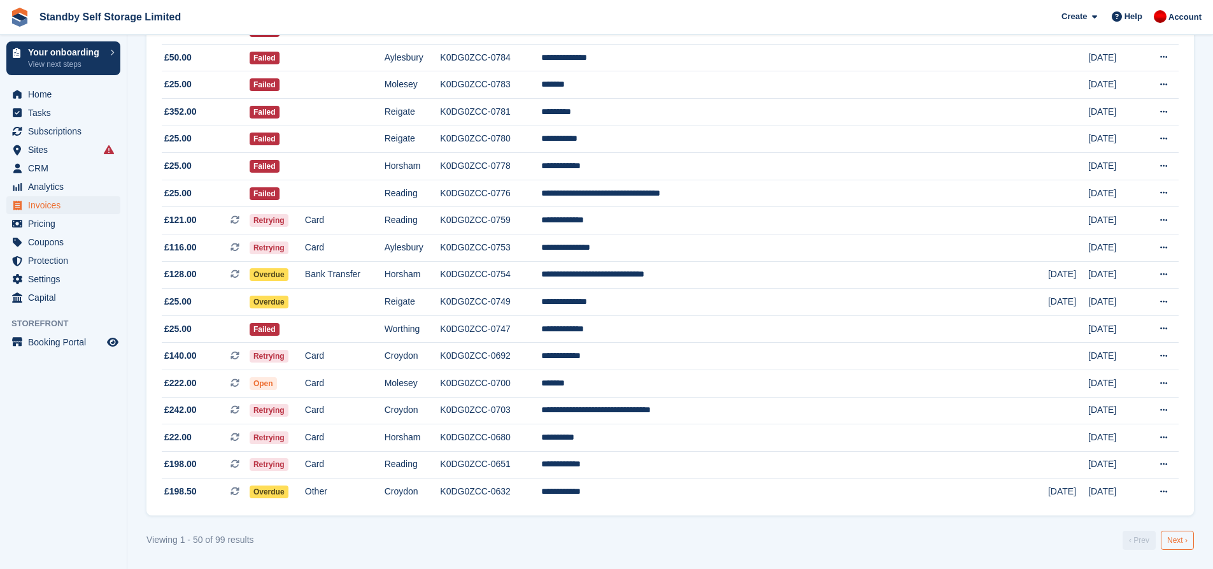
click at [1174, 543] on link "Next ›" at bounding box center [1177, 539] width 33 height 19
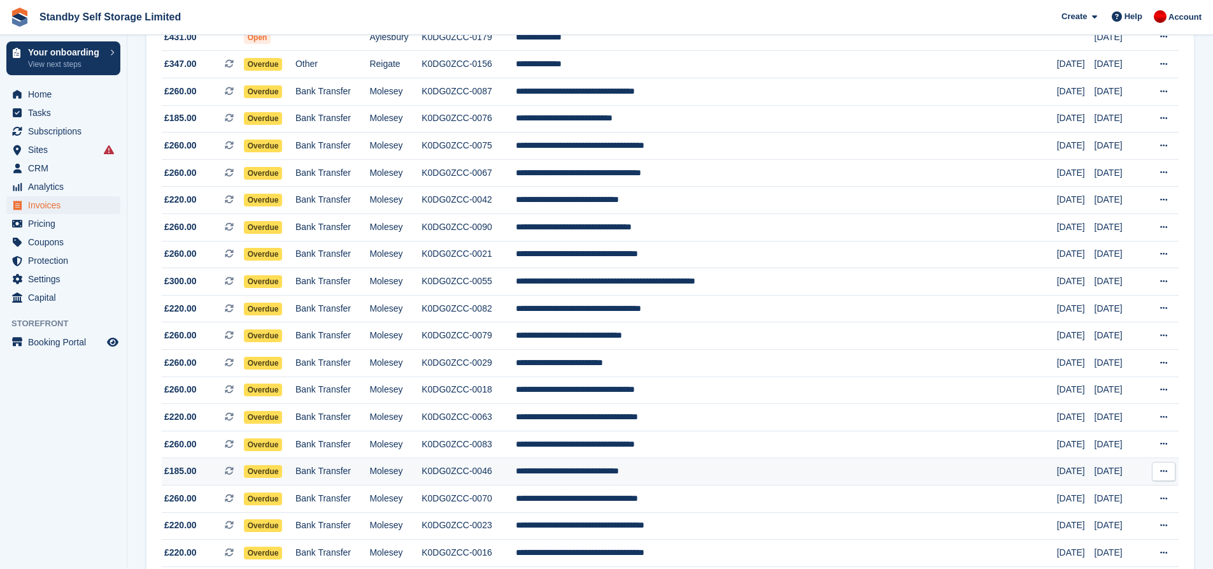
scroll to position [1122, 0]
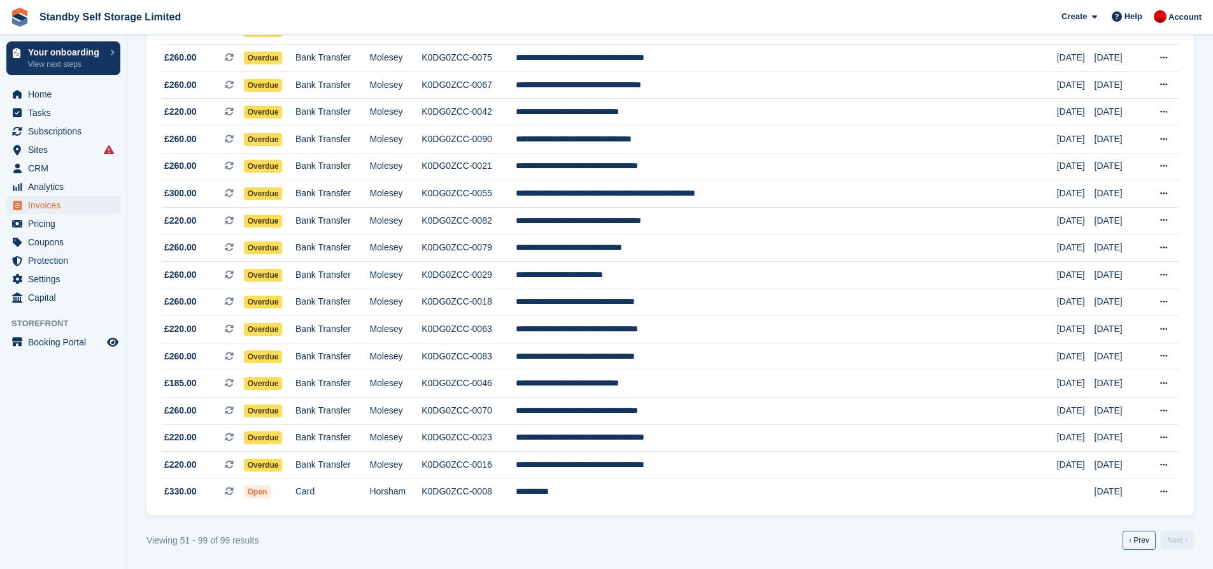
drag, startPoint x: 1134, startPoint y: 550, endPoint x: 1123, endPoint y: 541, distance: 14.1
click at [1134, 550] on link "‹ Prev" at bounding box center [1139, 539] width 33 height 19
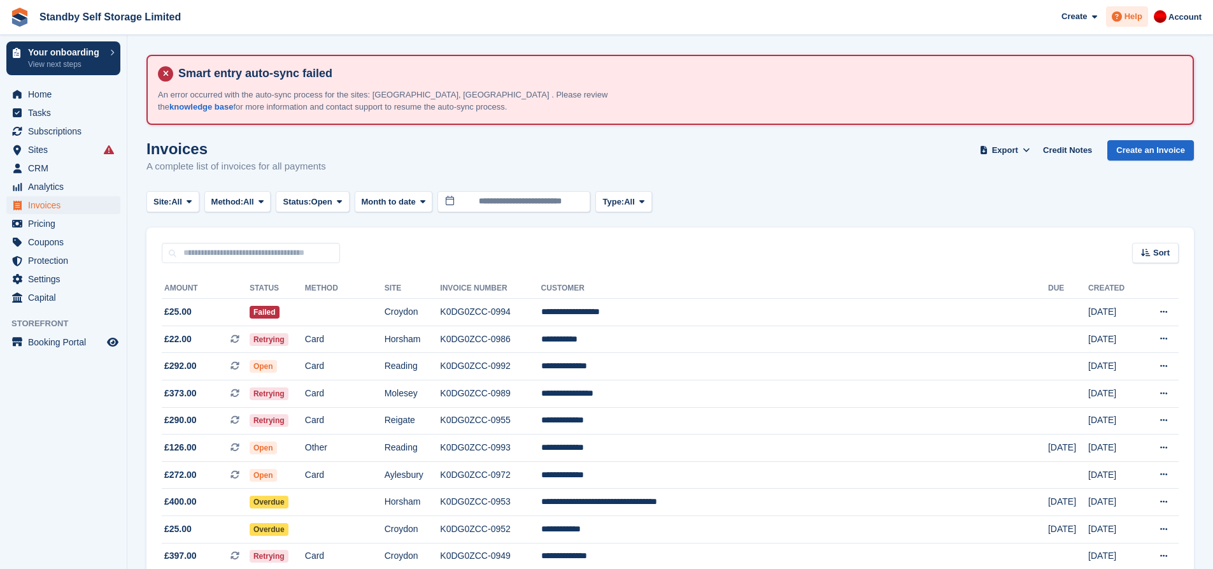
click at [1135, 10] on div "Help" at bounding box center [1127, 16] width 42 height 20
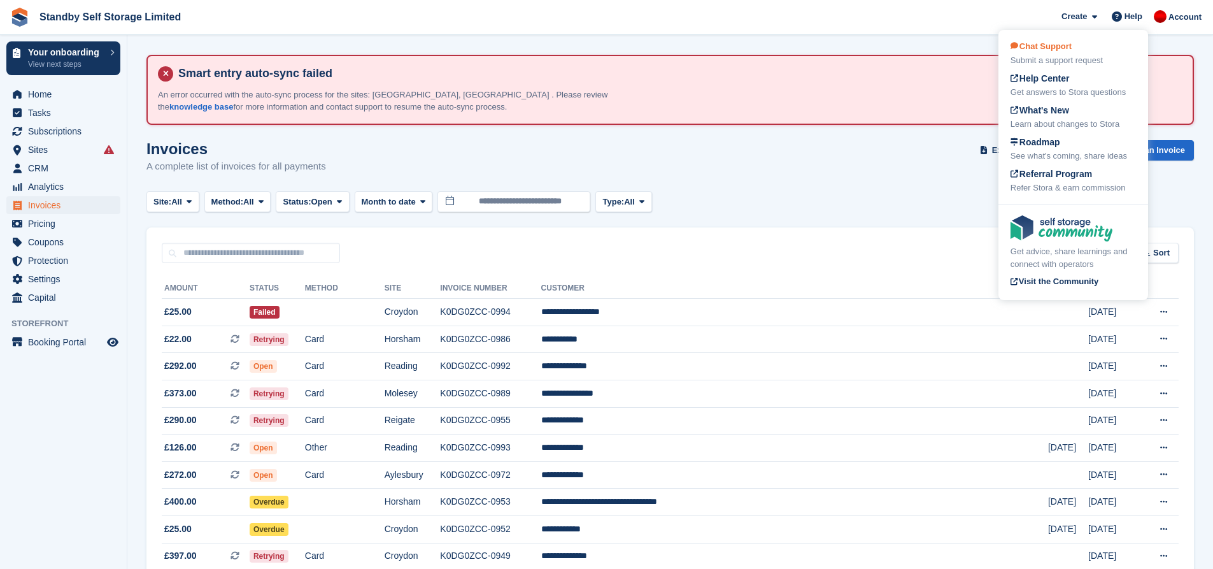
click at [1081, 45] on div "Chat Support Submit a support request" at bounding box center [1073, 53] width 125 height 27
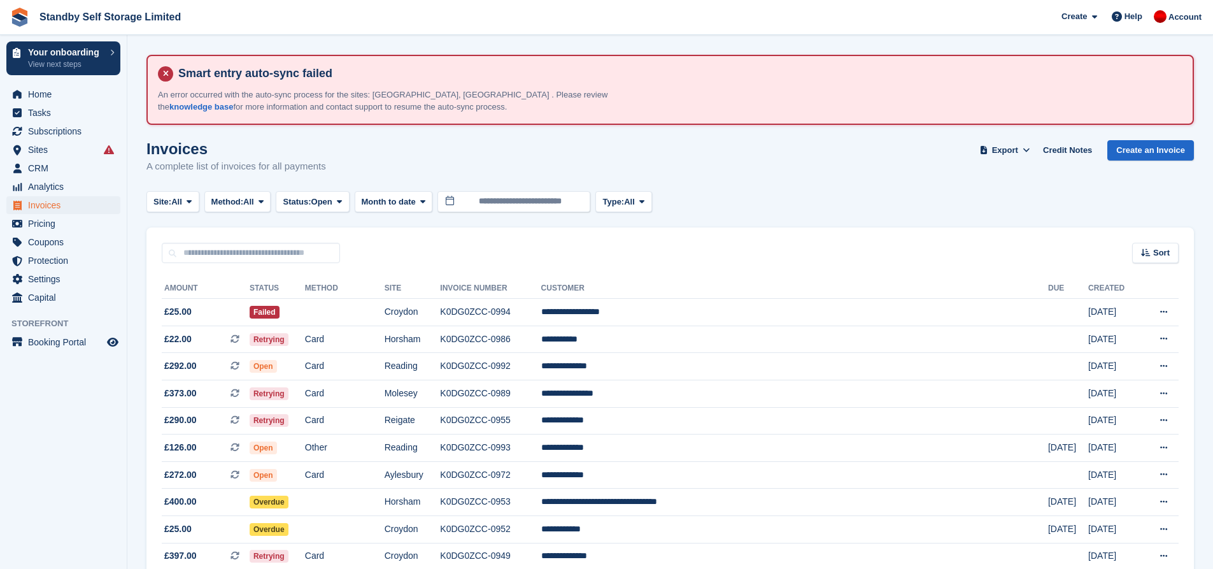
drag, startPoint x: 1127, startPoint y: 15, endPoint x: 999, endPoint y: 15, distance: 127.4
click at [1127, 15] on span "Help" at bounding box center [1134, 16] width 18 height 13
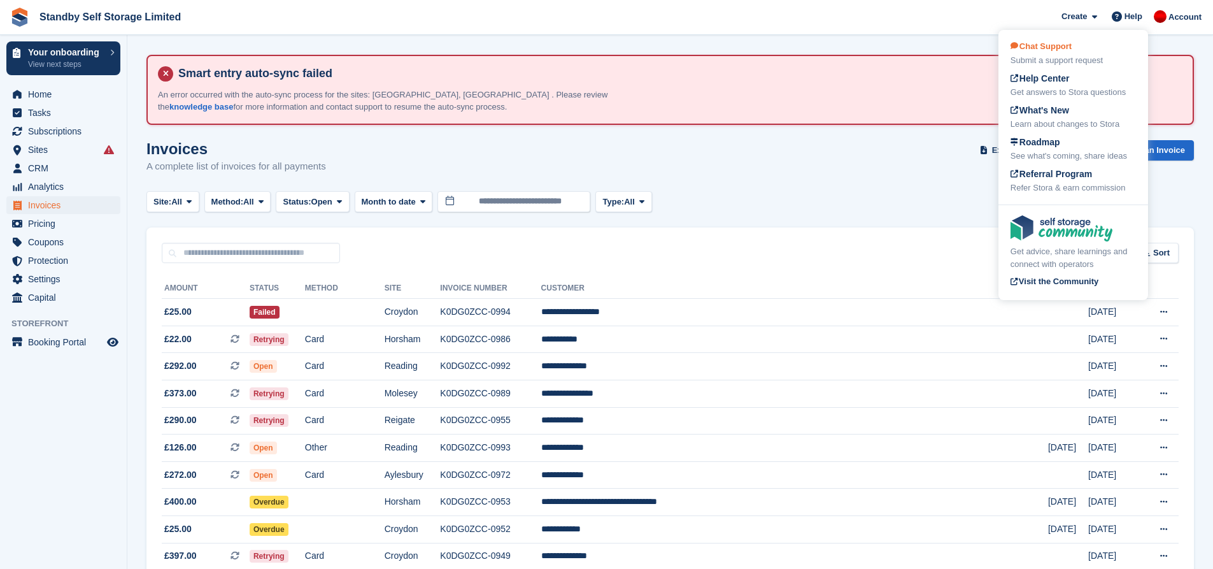
click at [1060, 48] on span "Chat Support" at bounding box center [1041, 46] width 61 height 10
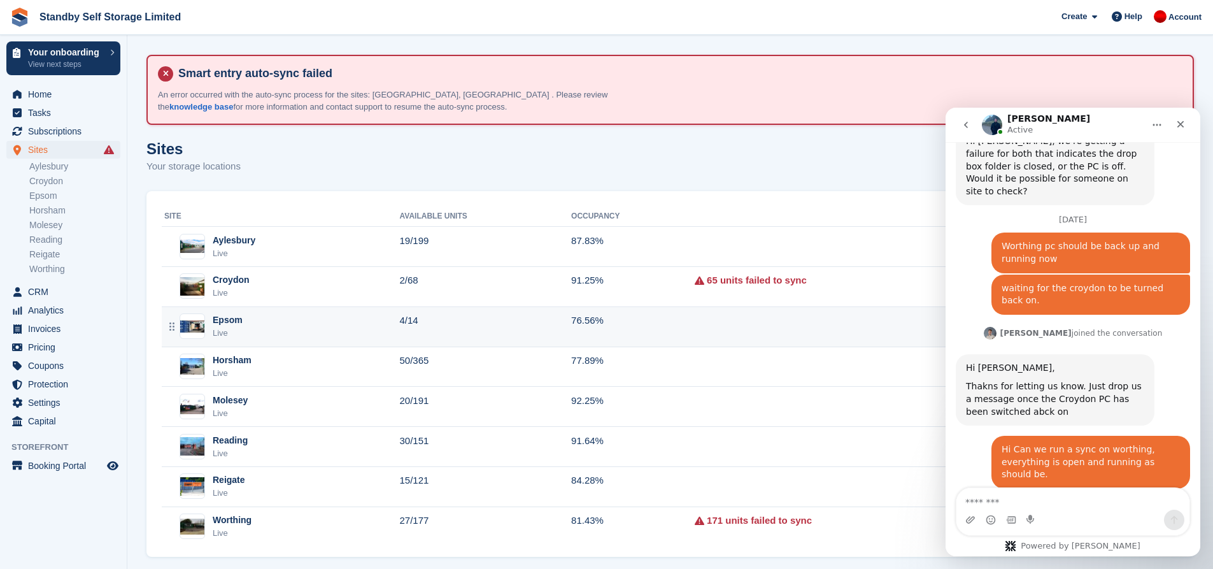
scroll to position [1317, 0]
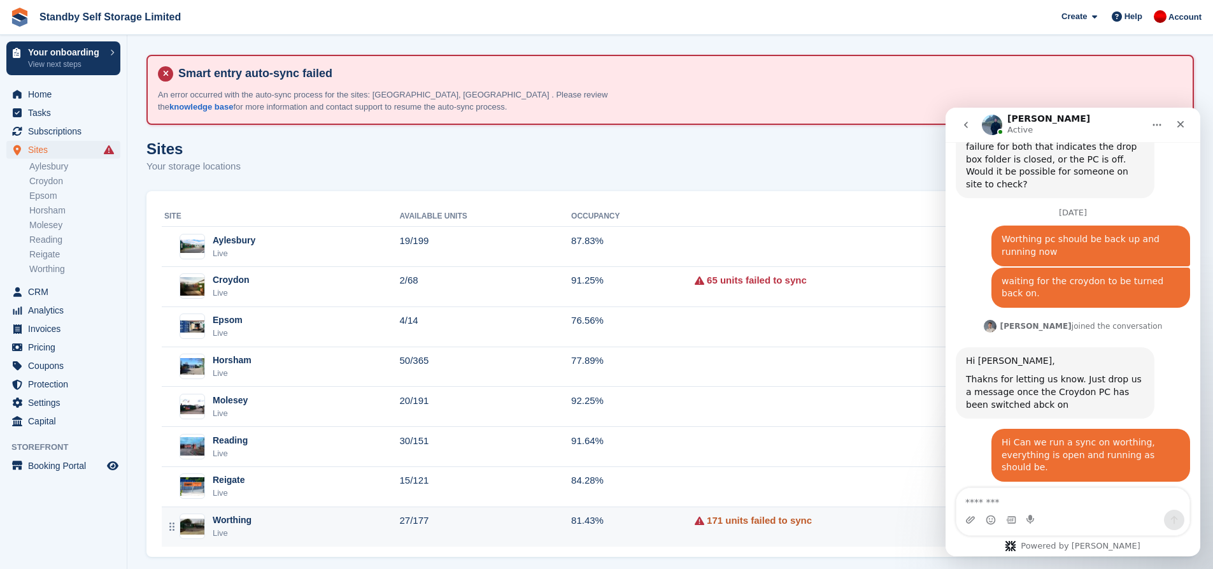
click at [759, 520] on link "171 units failed to sync" at bounding box center [759, 520] width 105 height 15
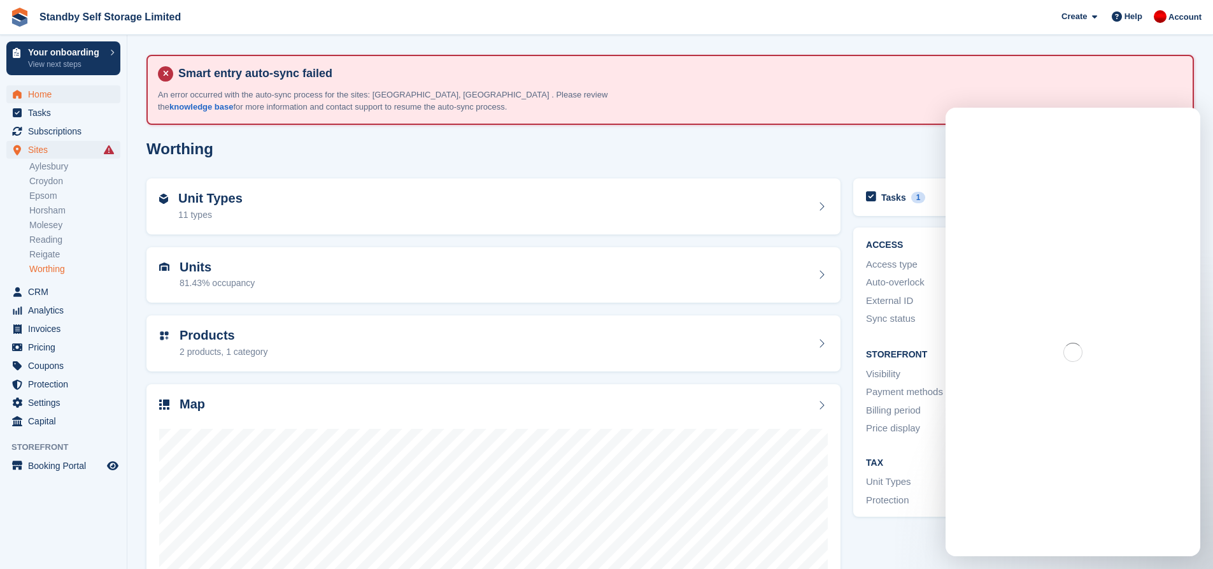
click at [49, 93] on span "Home" at bounding box center [66, 94] width 76 height 18
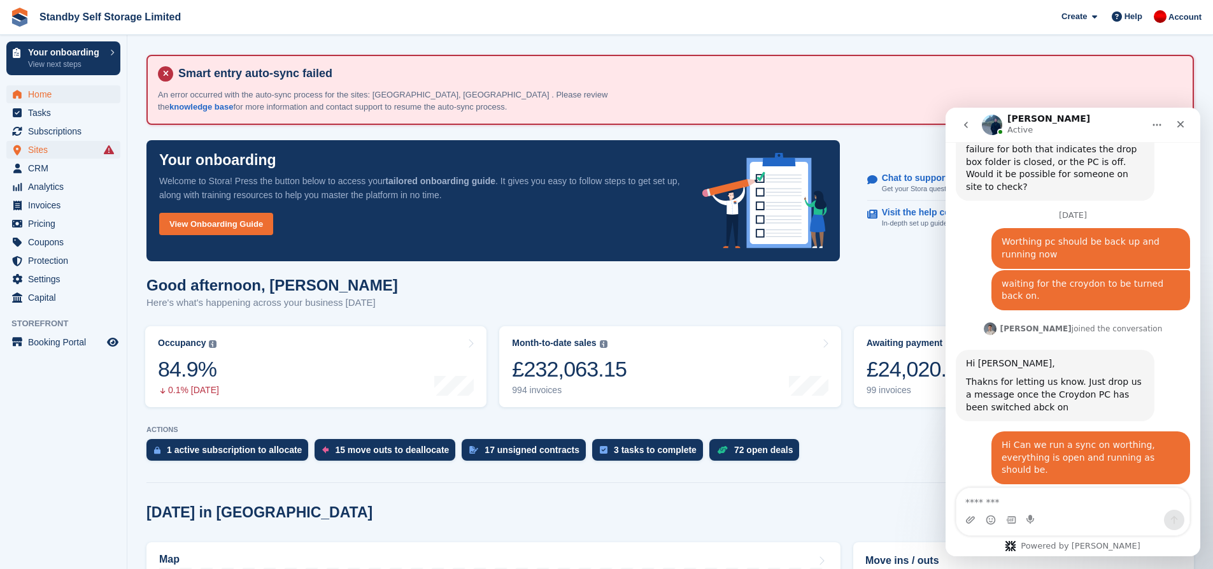
scroll to position [1317, 0]
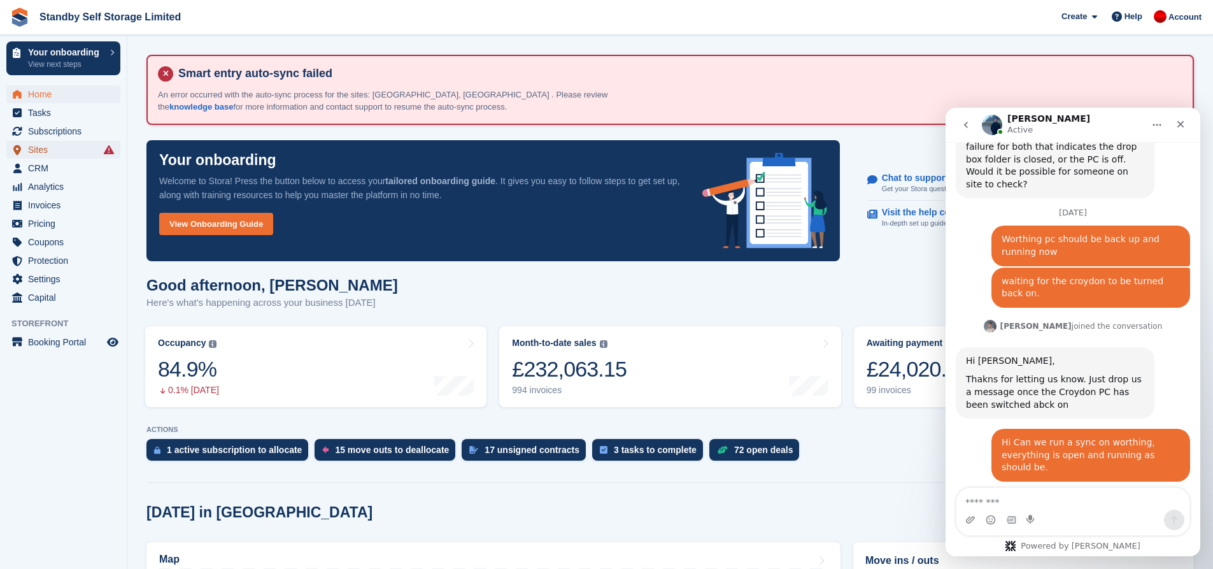
click at [66, 151] on span "Sites" at bounding box center [66, 150] width 76 height 18
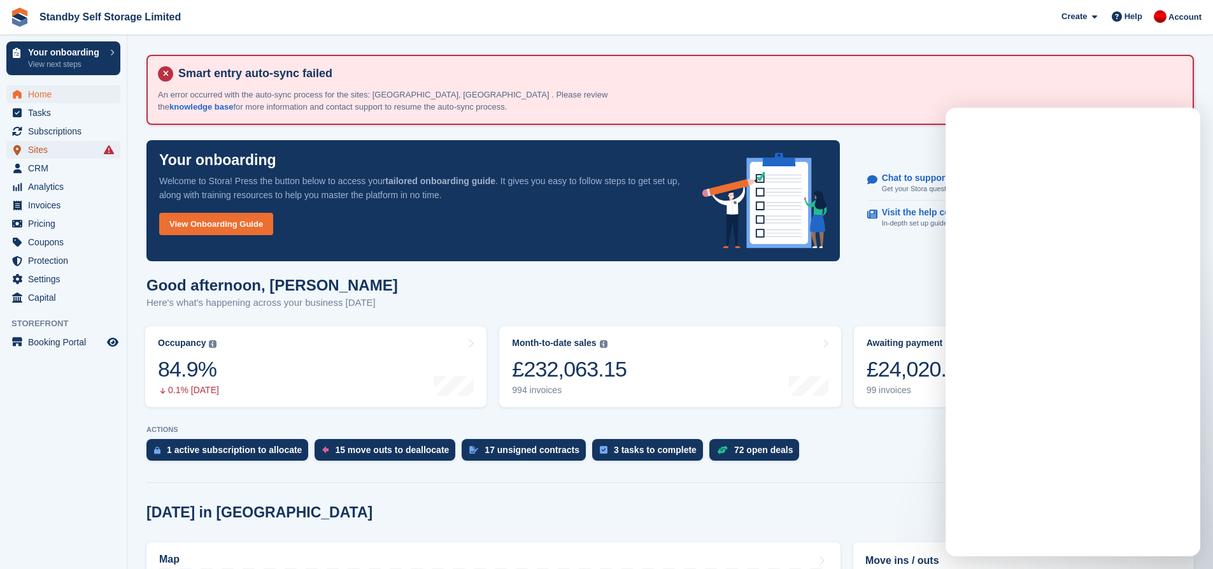
scroll to position [0, 0]
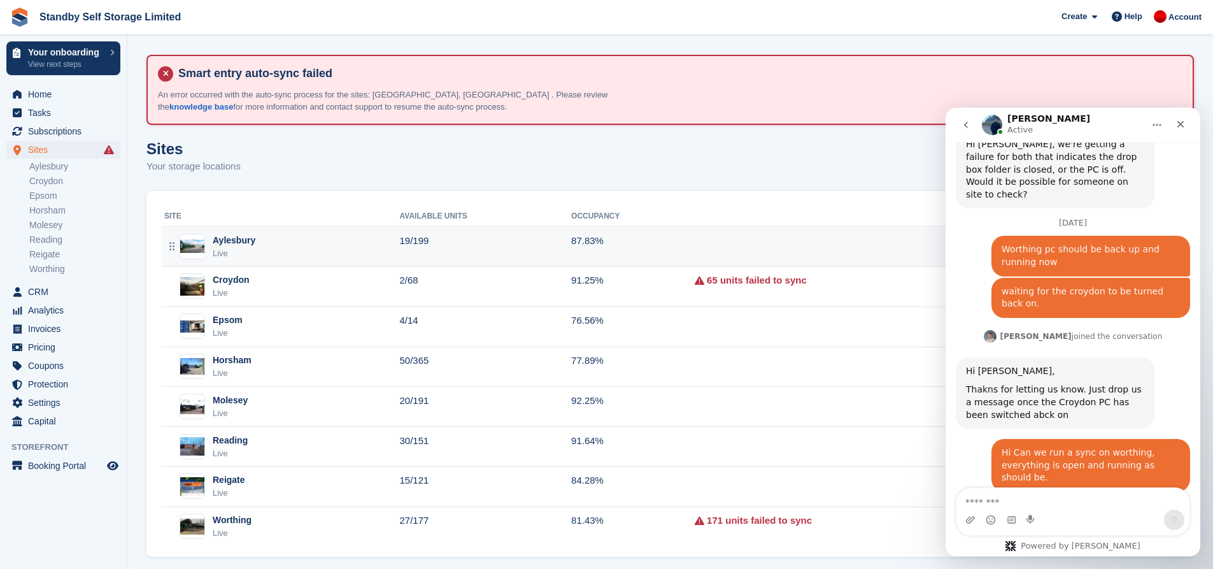
scroll to position [1317, 0]
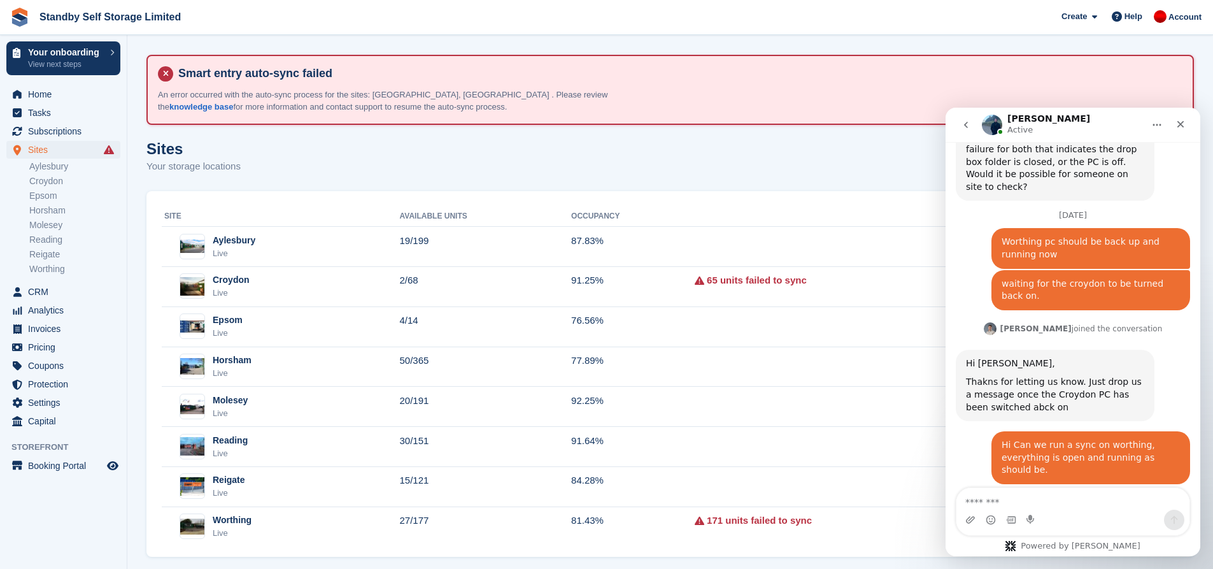
scroll to position [1317, 0]
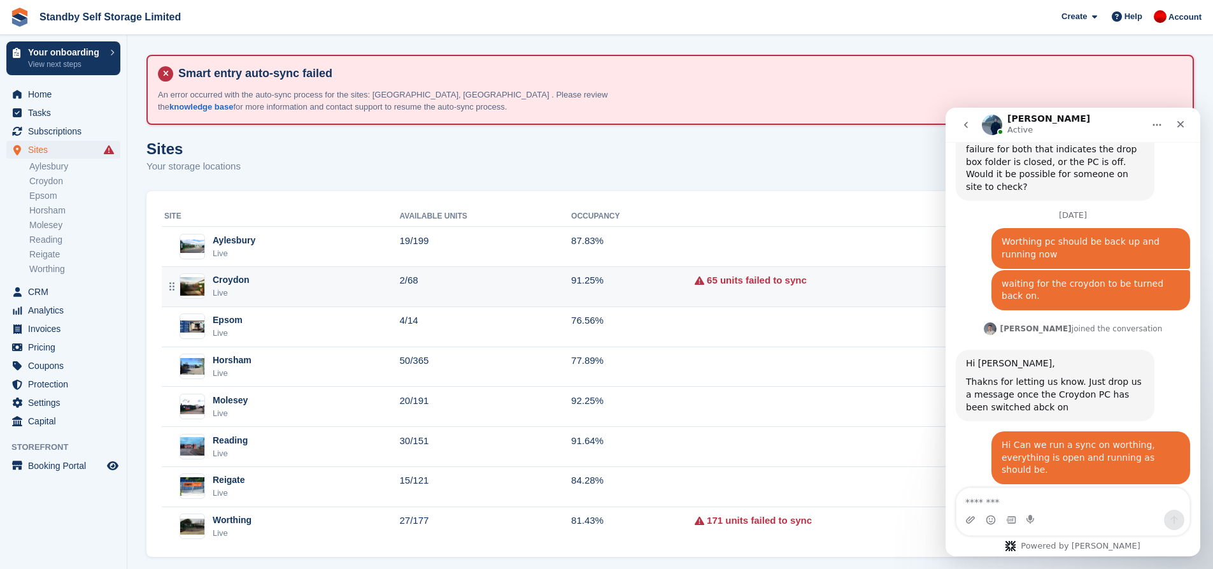
scroll to position [1317, 0]
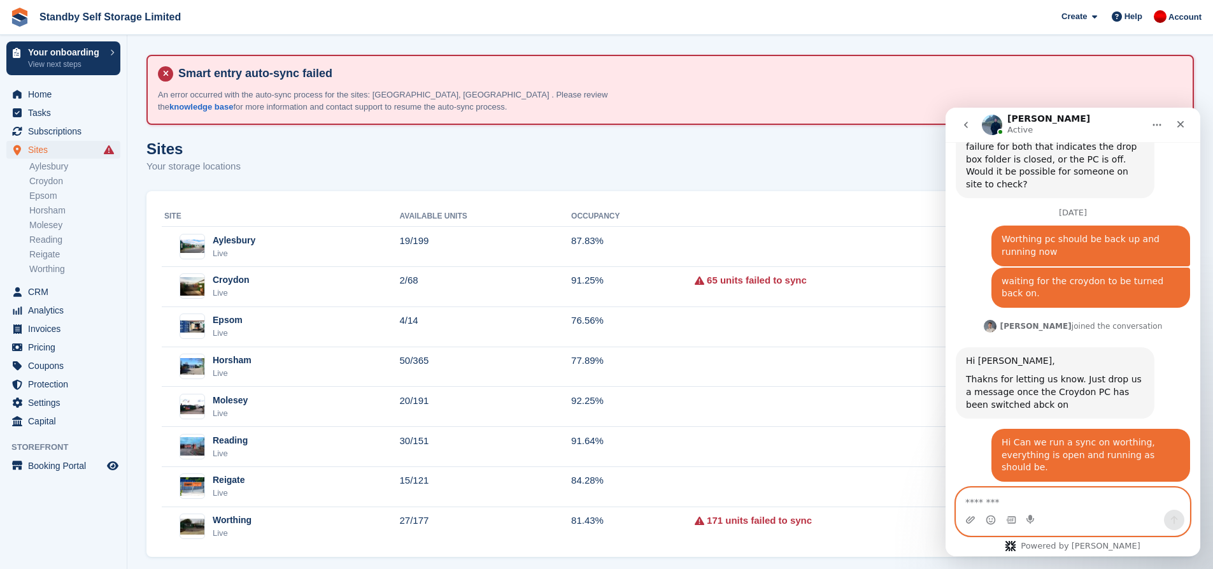
click at [1055, 504] on textarea "Message…" at bounding box center [1073, 499] width 233 height 22
paste textarea "**********"
type textarea "**********"
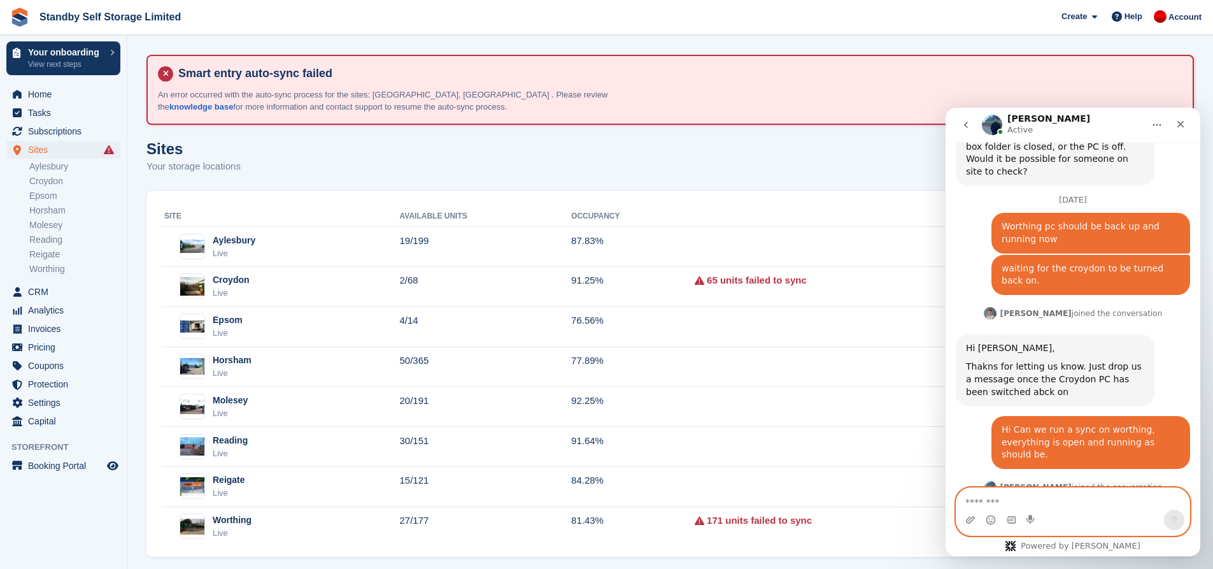
scroll to position [1380, 0]
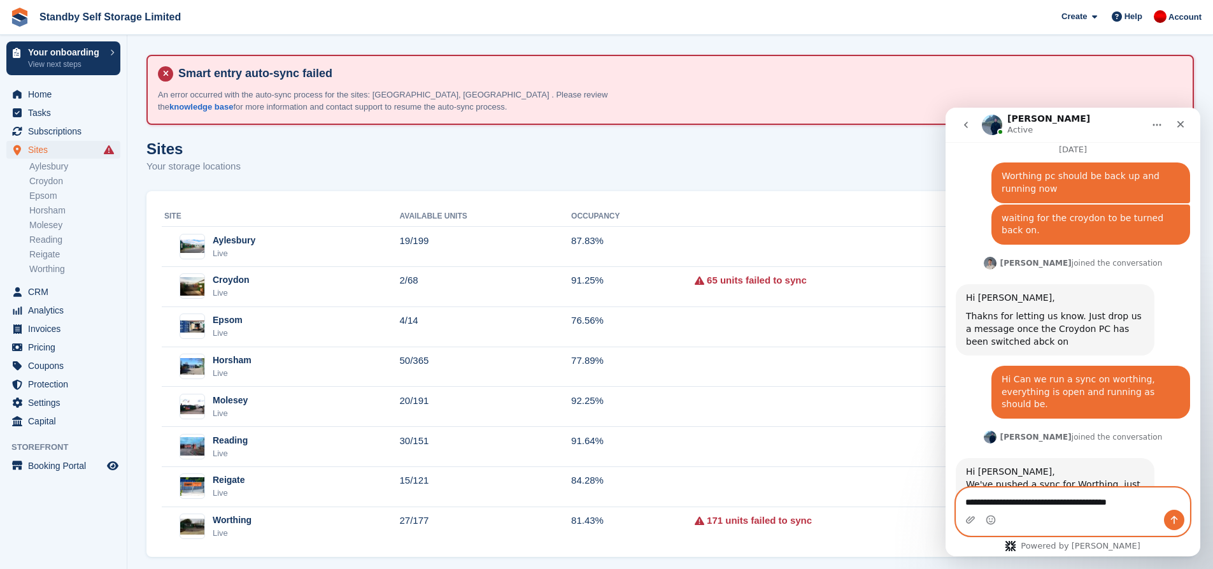
type textarea "**********"
click at [1146, 504] on textarea "**********" at bounding box center [1073, 499] width 233 height 22
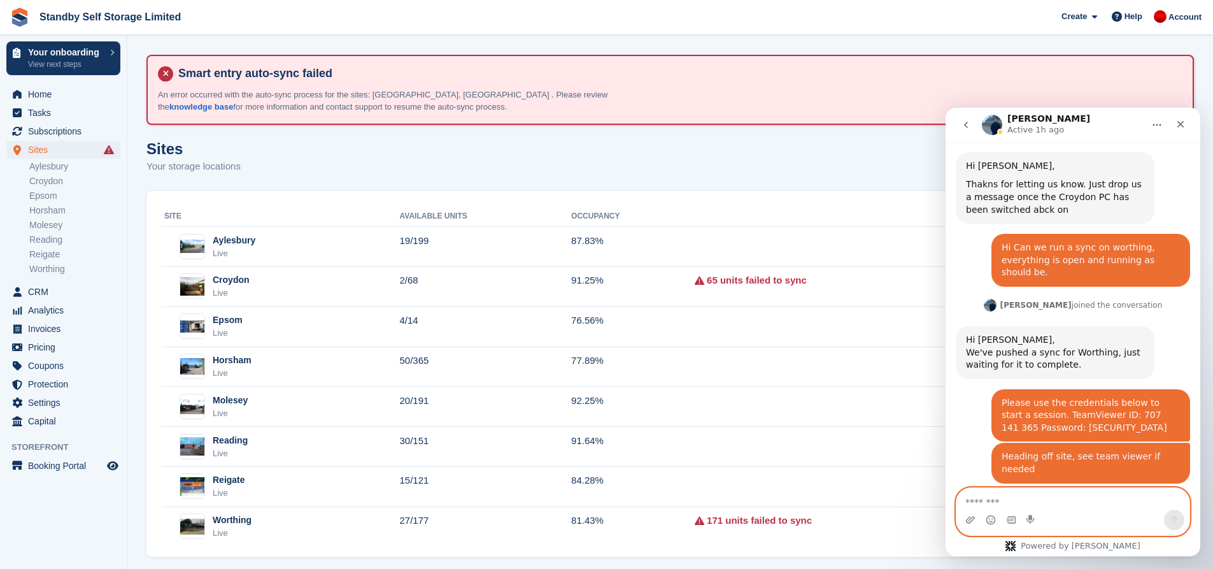
scroll to position [1510, 0]
